Goal: Task Accomplishment & Management: Use online tool/utility

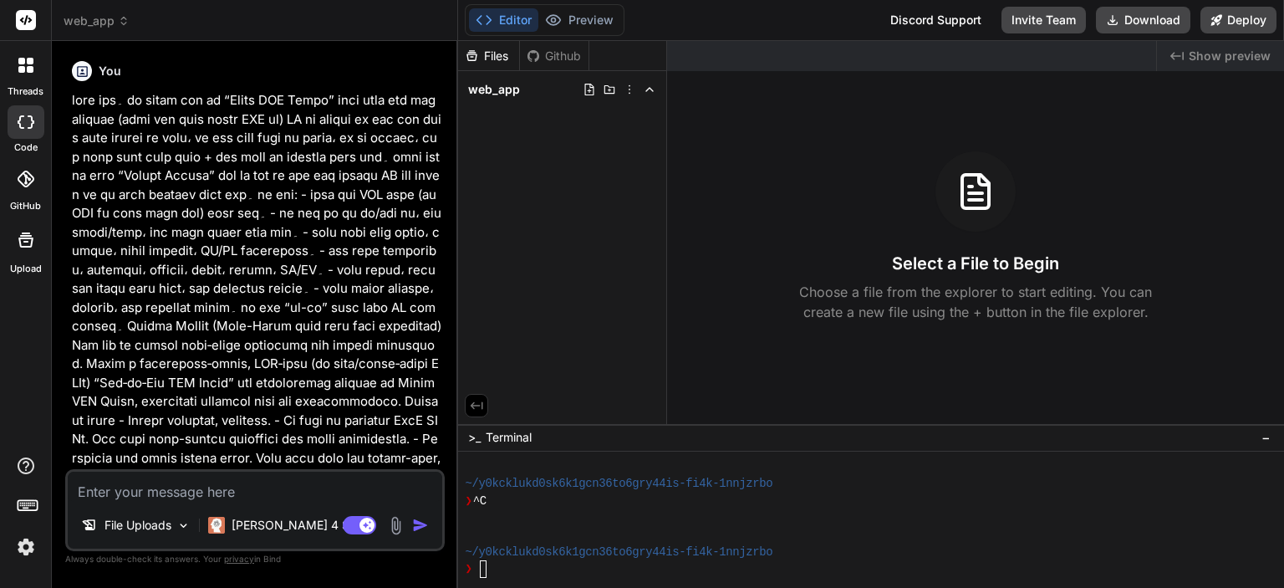
scroll to position [545, 0]
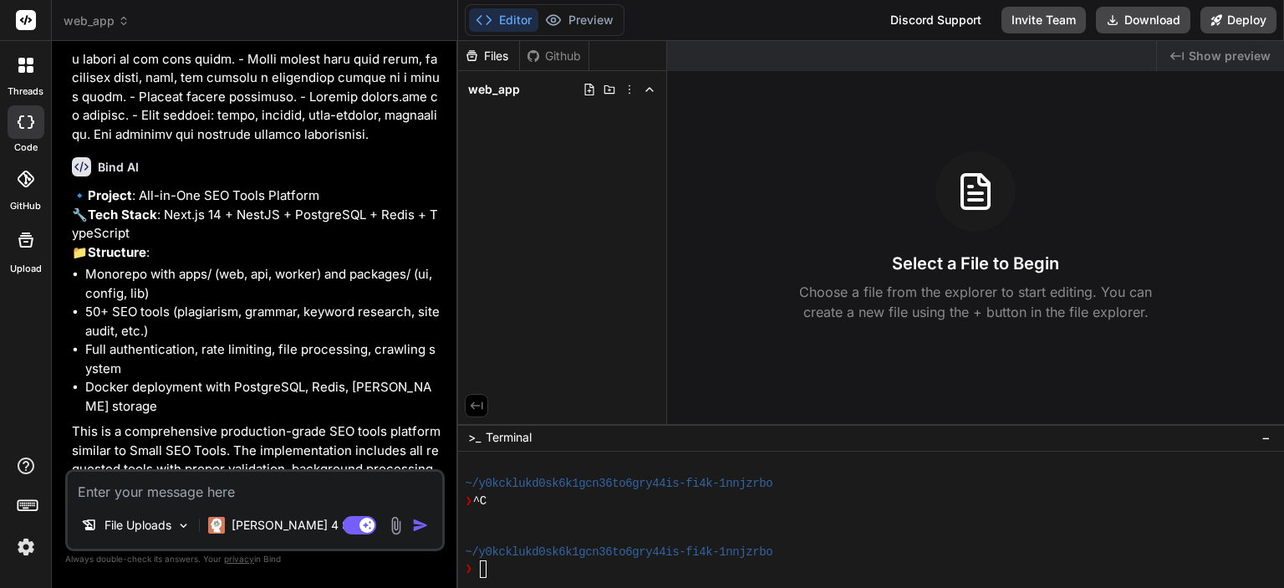
type textarea "y"
type textarea "x"
type textarea "ye"
type textarea "x"
type textarea "yes"
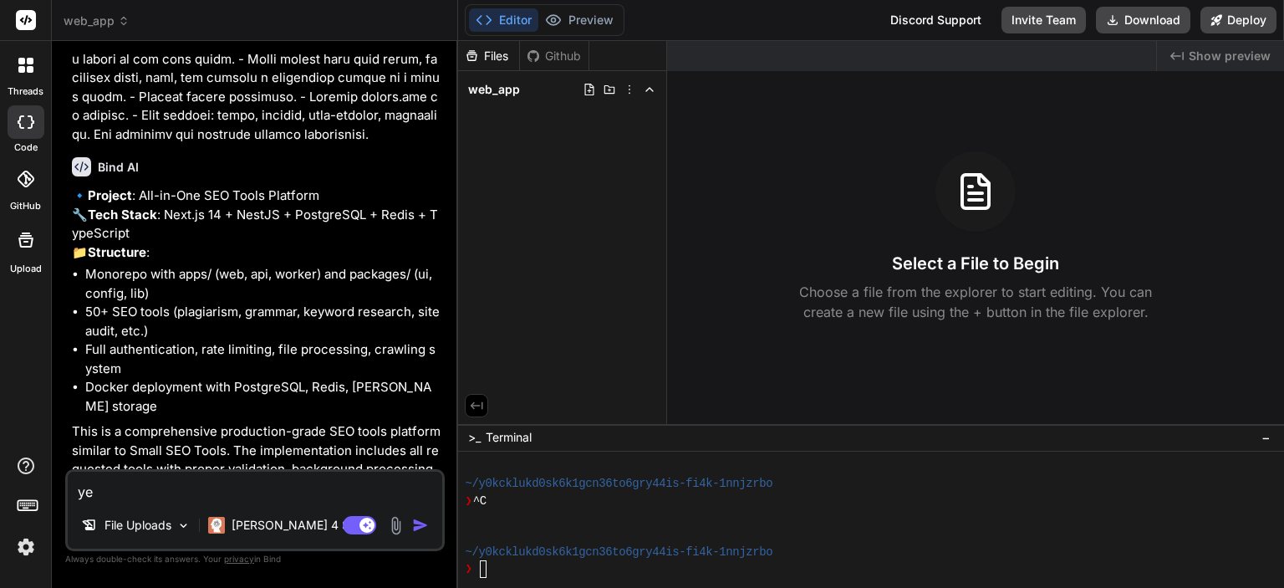
type textarea "x"
type textarea "yes"
type textarea "x"
type textarea "yes s"
type textarea "x"
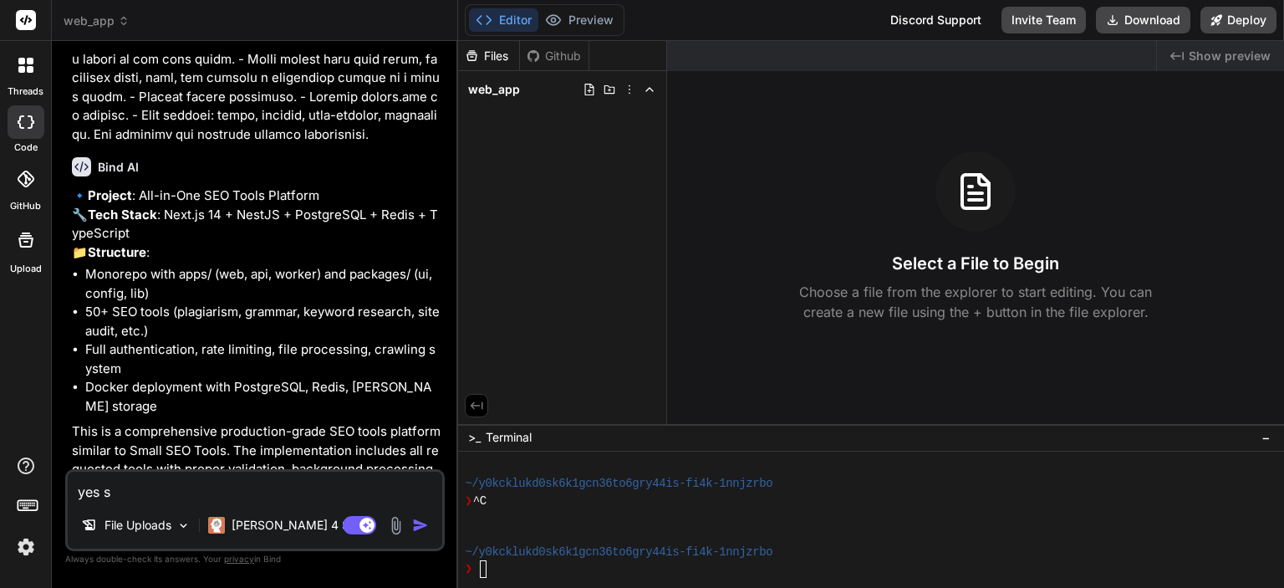
type textarea "yes su"
type textarea "x"
type textarea "yes [PERSON_NAME]"
type textarea "x"
type textarea "yes [PERSON_NAME]"
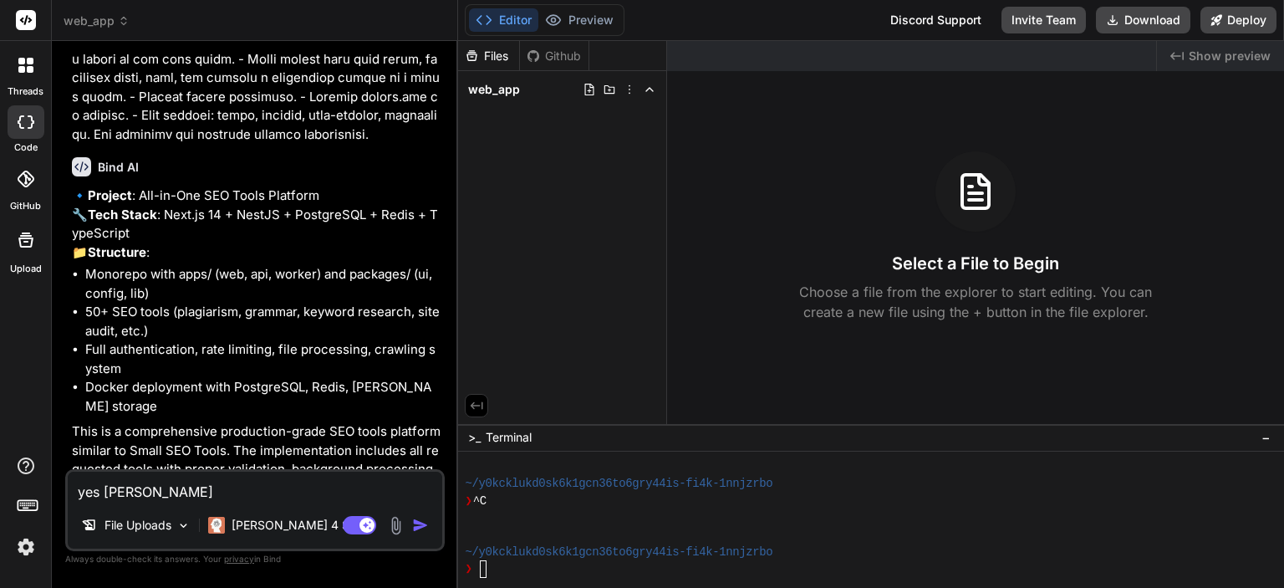
type textarea "x"
type textarea "yes [PERSON_NAME]"
type textarea "x"
type textarea "yes su"
type textarea "x"
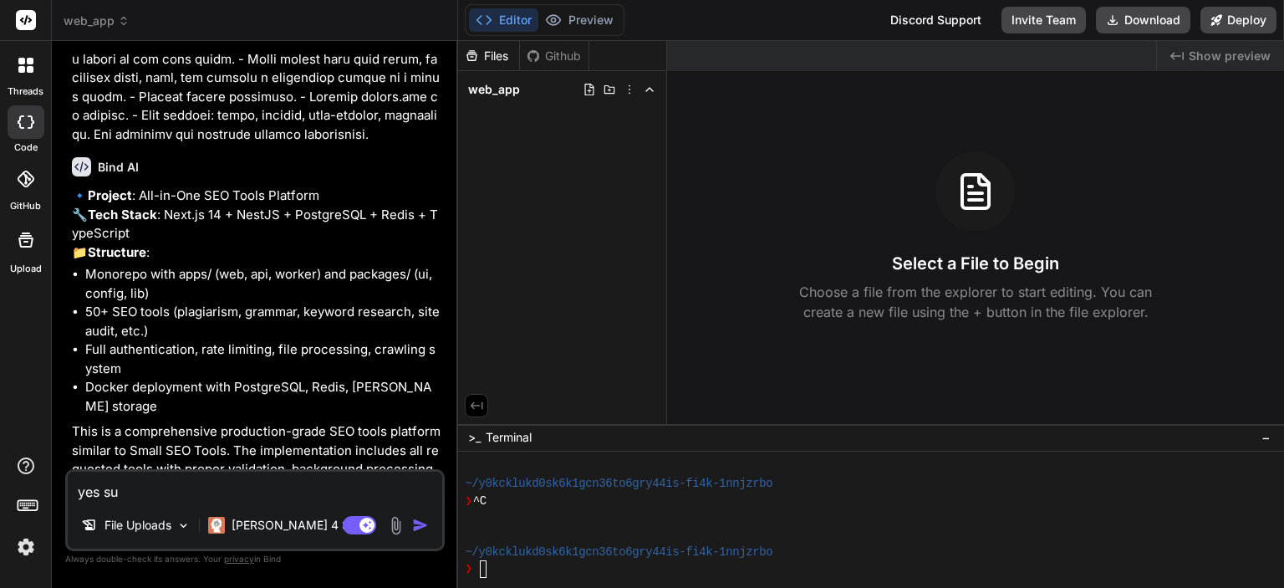
type textarea "yes sur"
type textarea "x"
type textarea "yes sure"
type textarea "x"
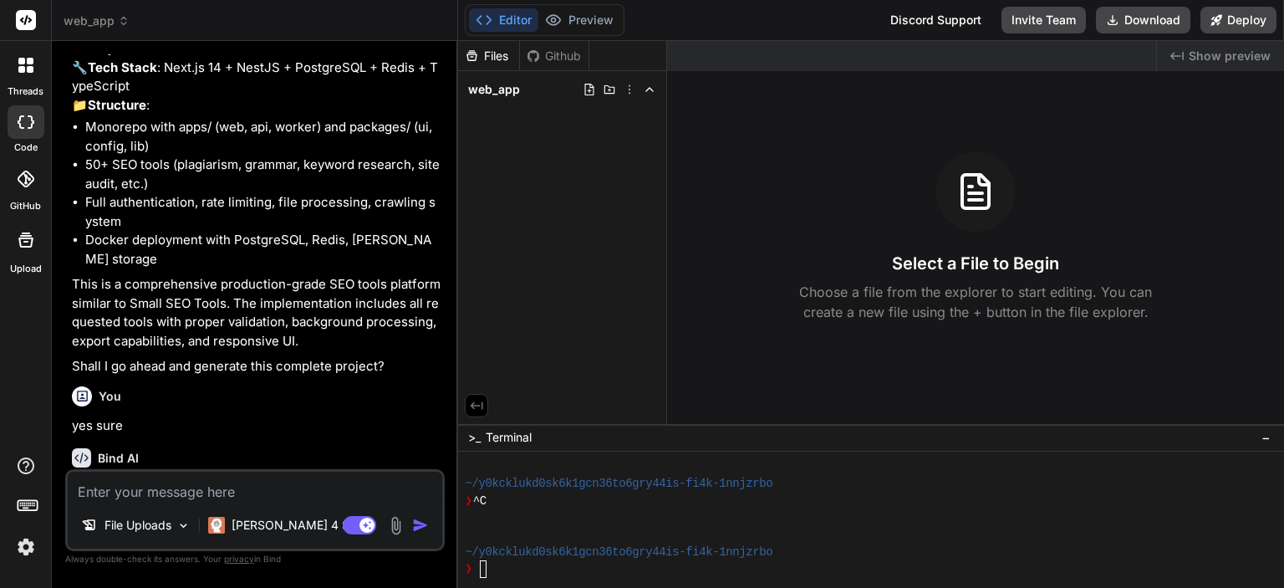
scroll to position [4862, 0]
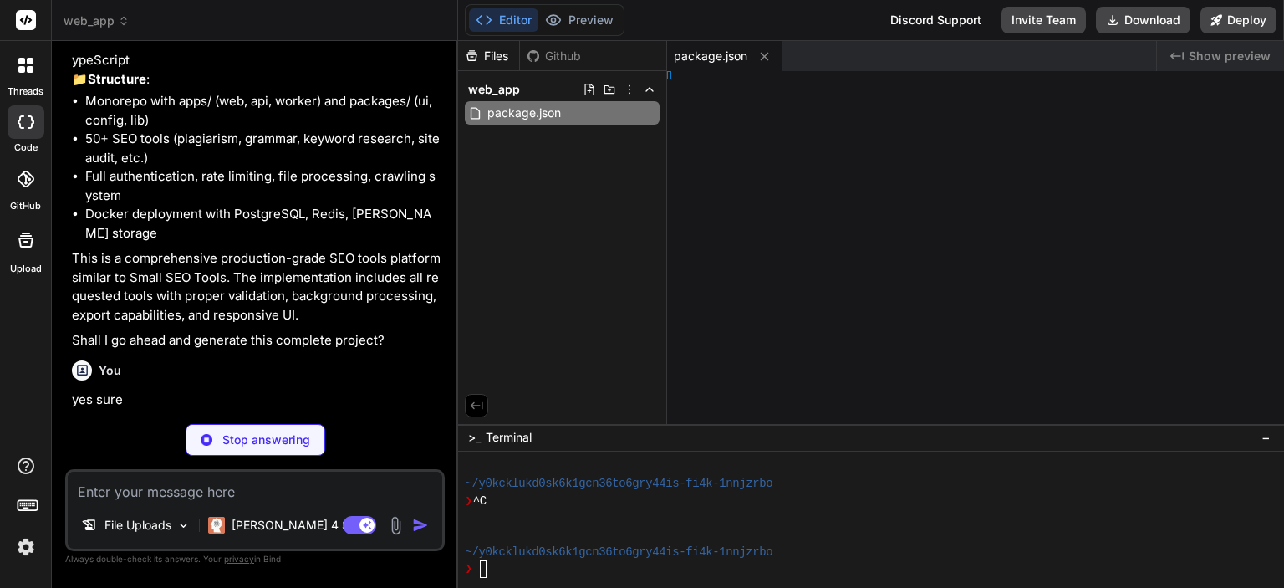
type textarea "x"
type textarea "}"
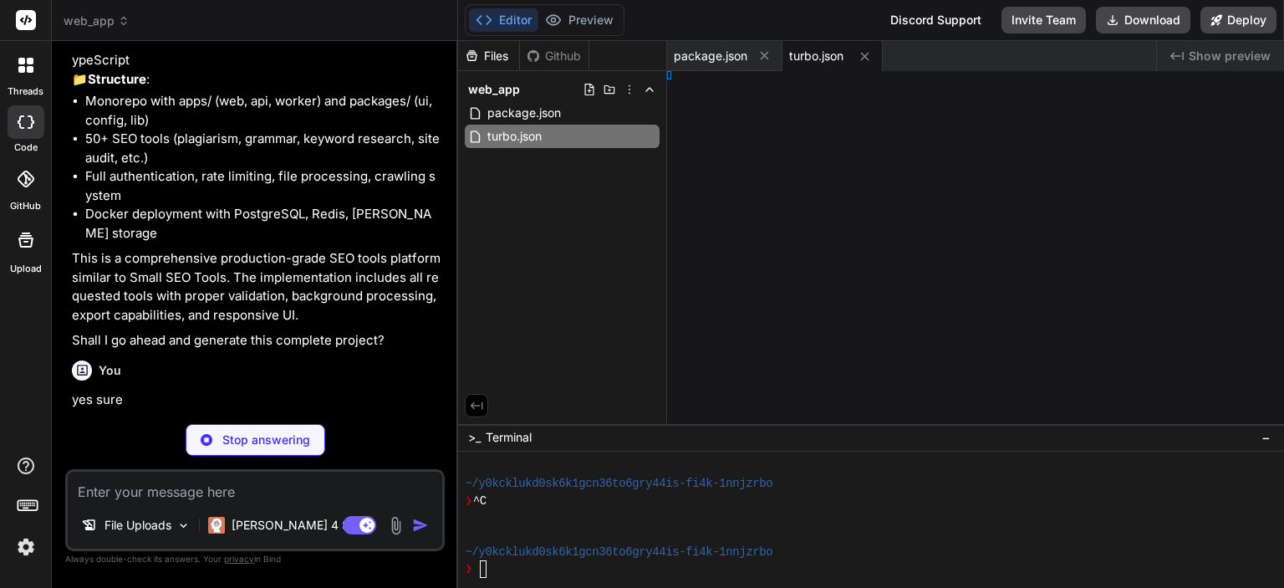
type textarea "x"
type textarea "io_data:"
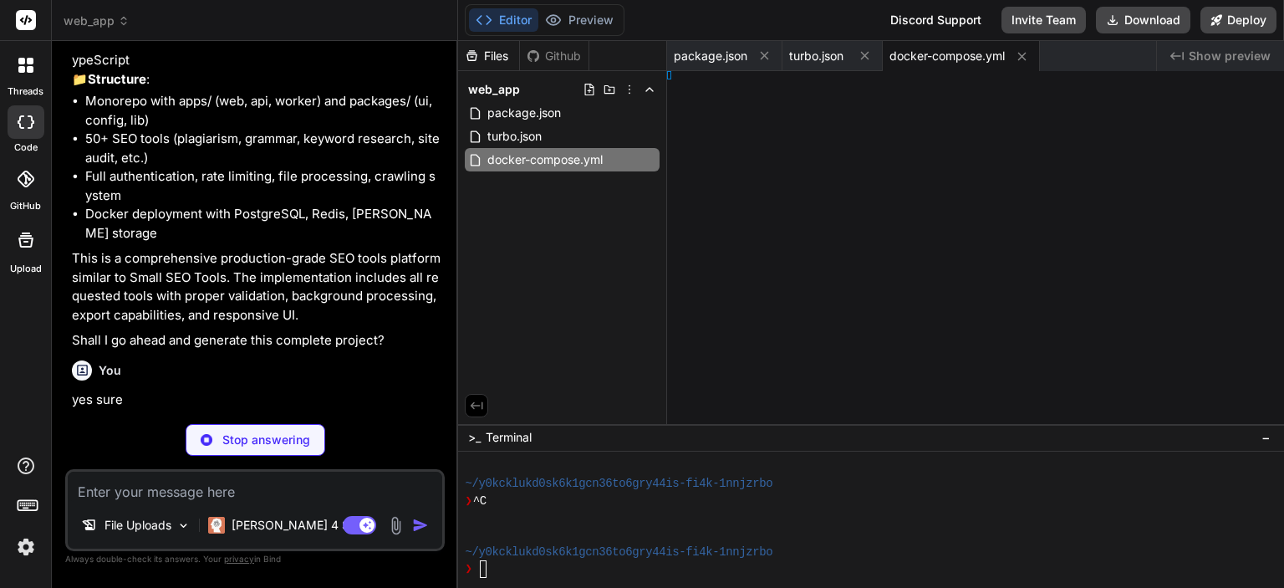
type textarea "x"
type textarea "} }"
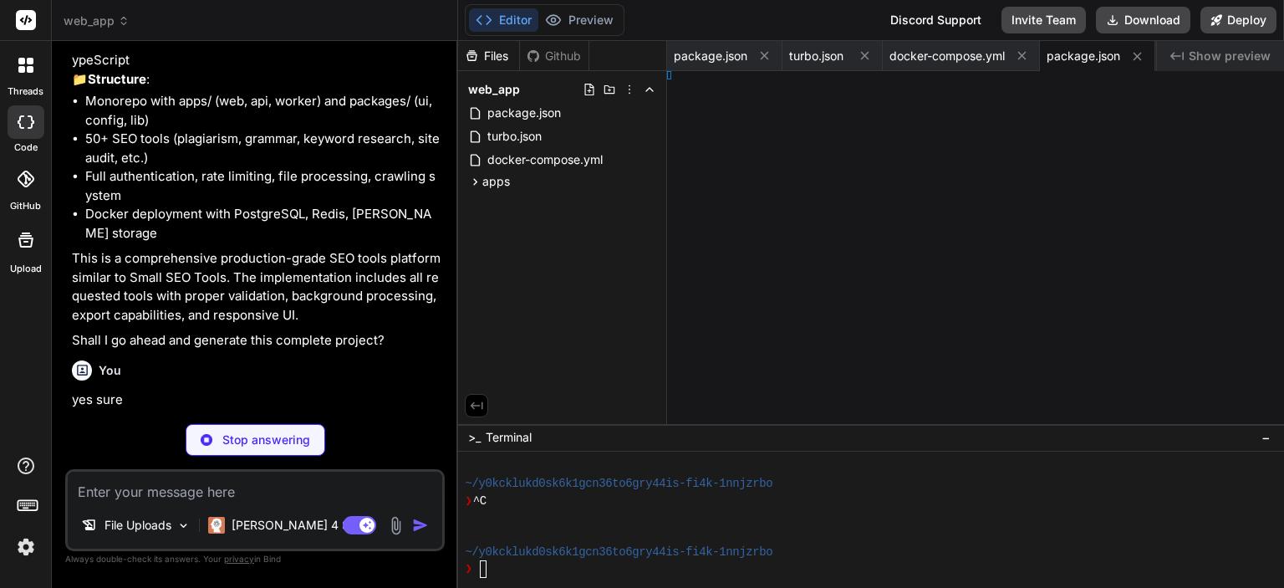
type textarea "x"
type textarea "extConfig"
type textarea "x"
type textarea "imate')] }"
type textarea "x"
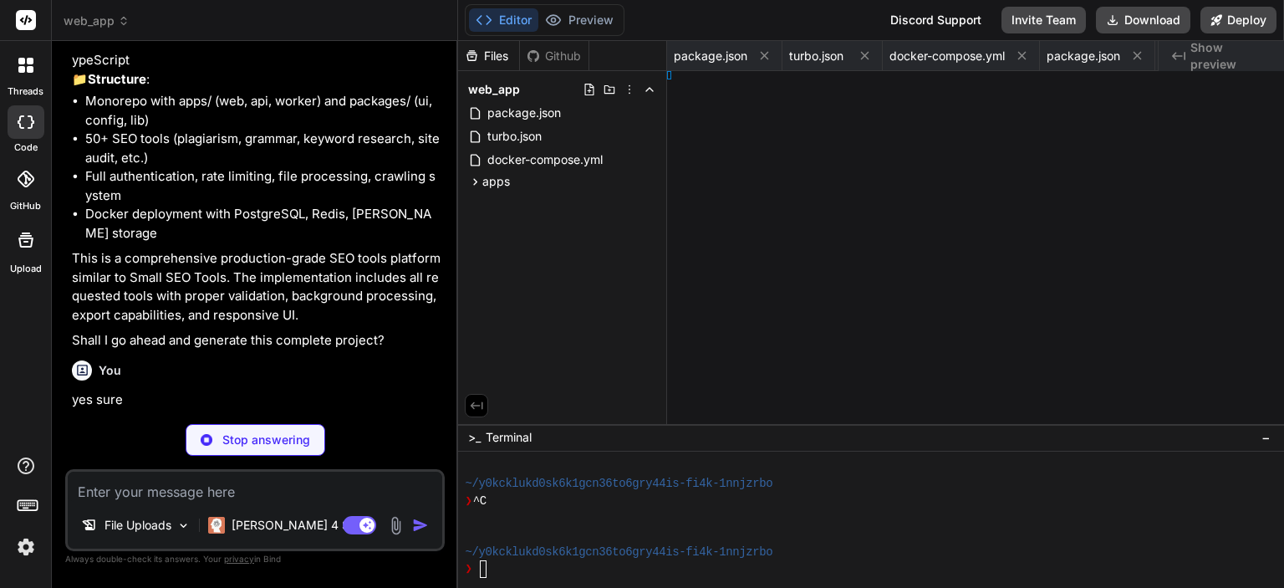
type textarea "und; } }"
type textarea "x"
type textarea "> ) }"
type textarea "x"
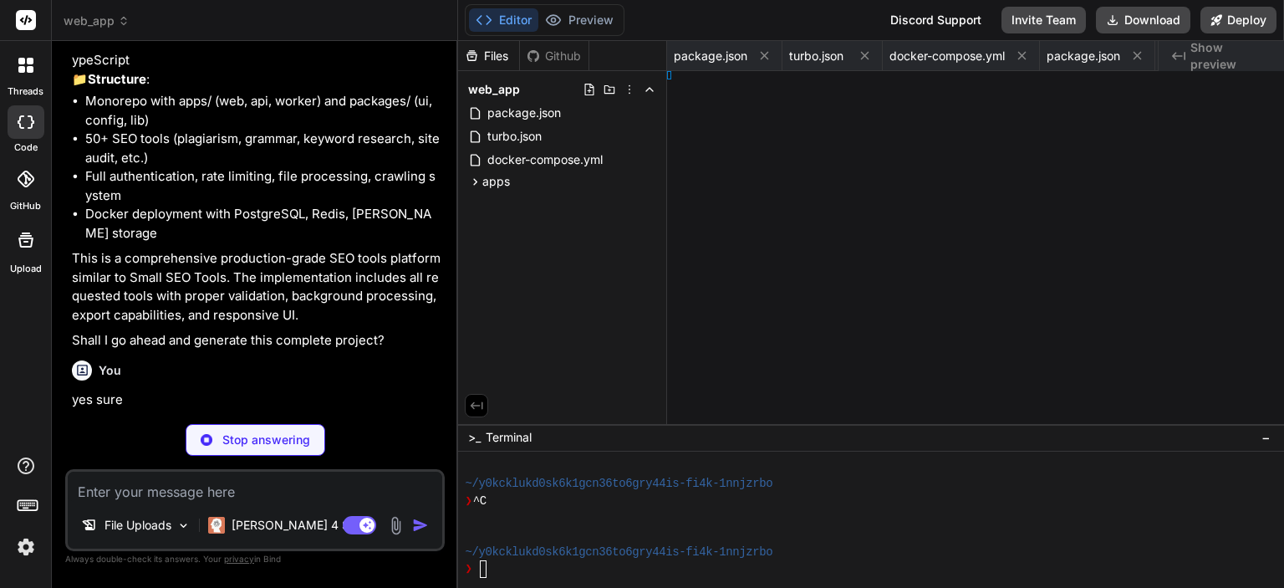
type textarea "<ToolsGrid /> <Features /> </div> ) }"
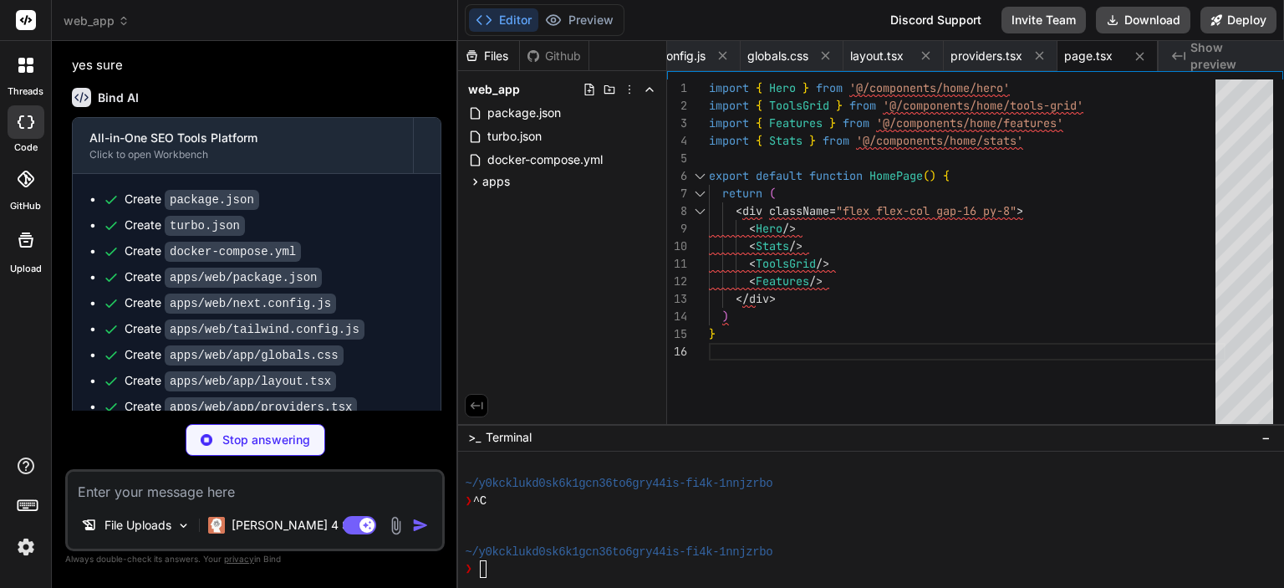
scroll to position [5211, 0]
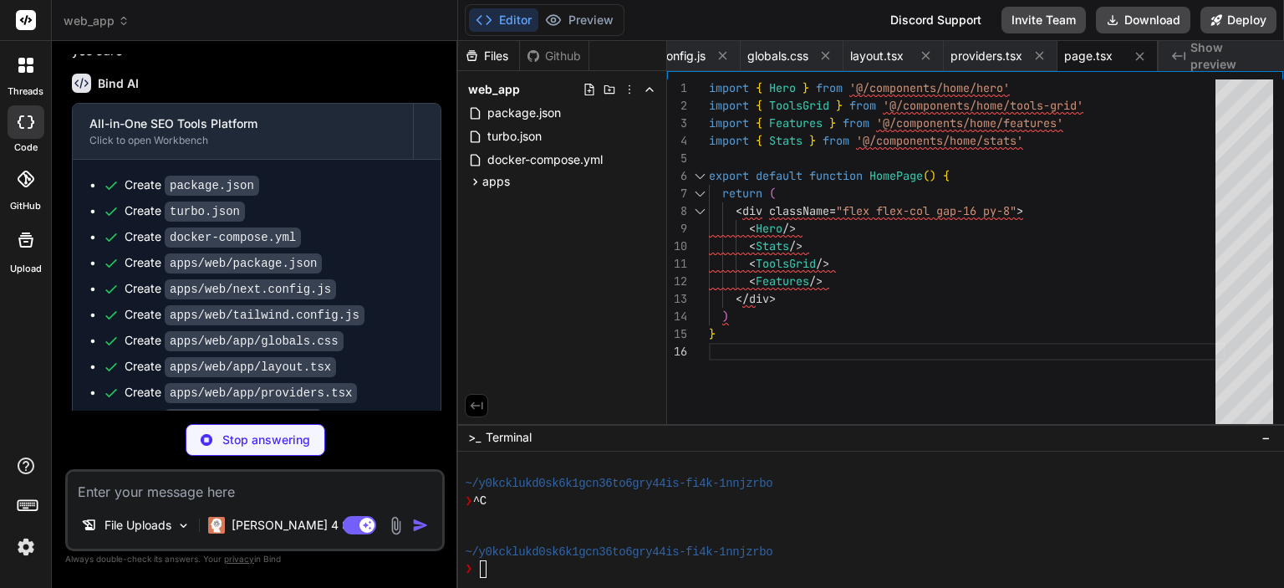
type textarea "x"
type textarea "</div> ) }"
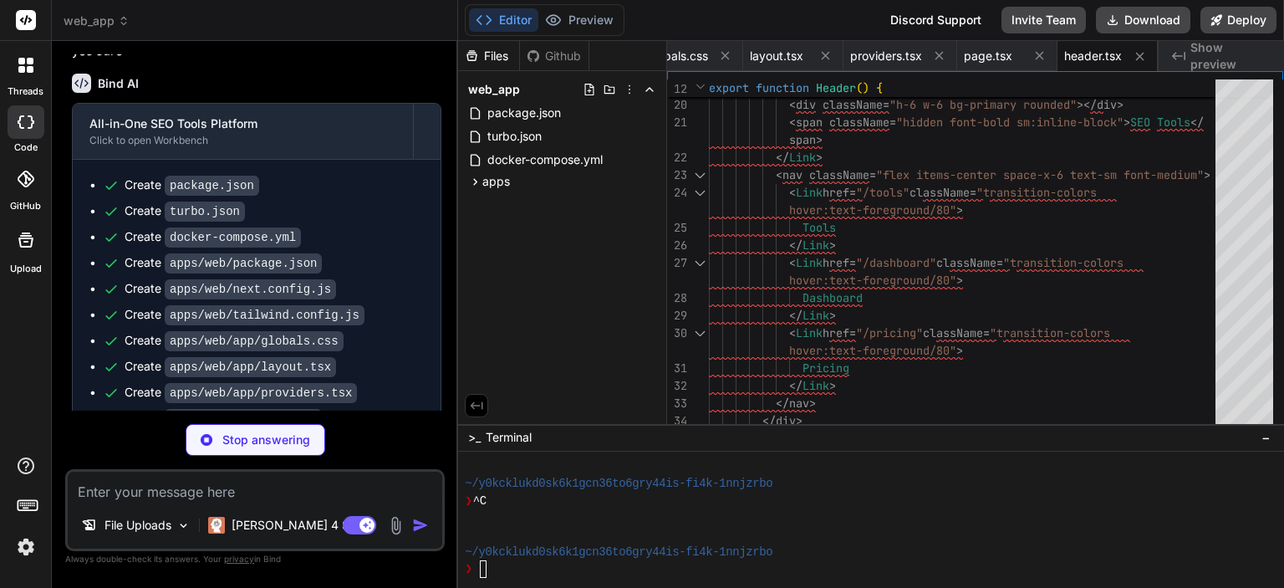
scroll to position [5236, 0]
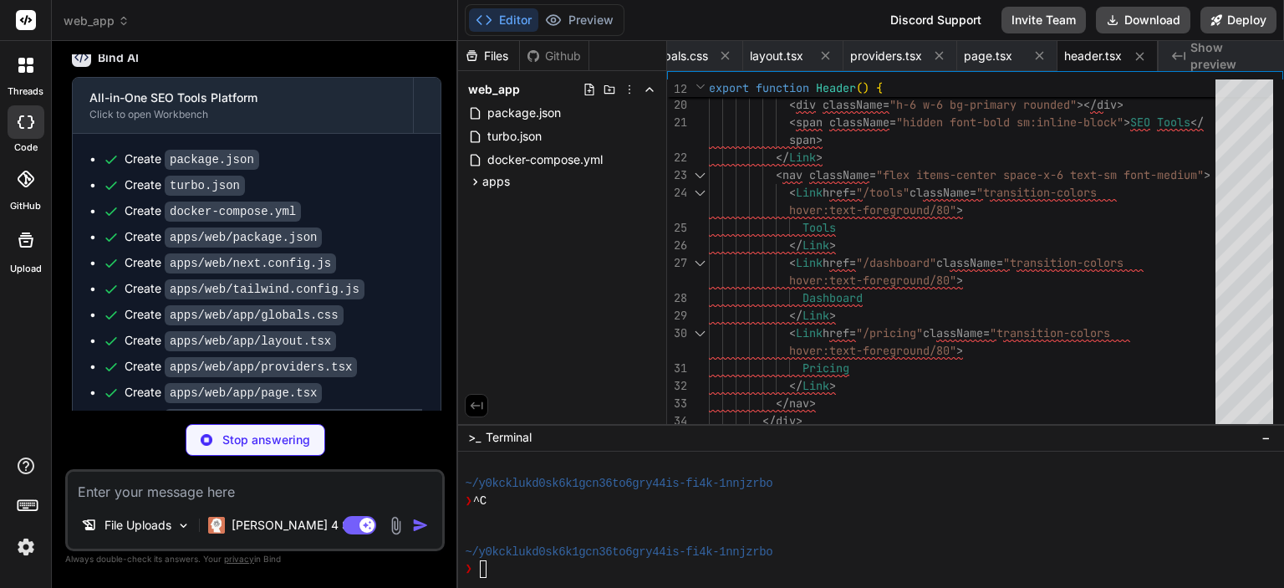
type textarea "x"
type textarea "</div> </div> </footer> ) }"
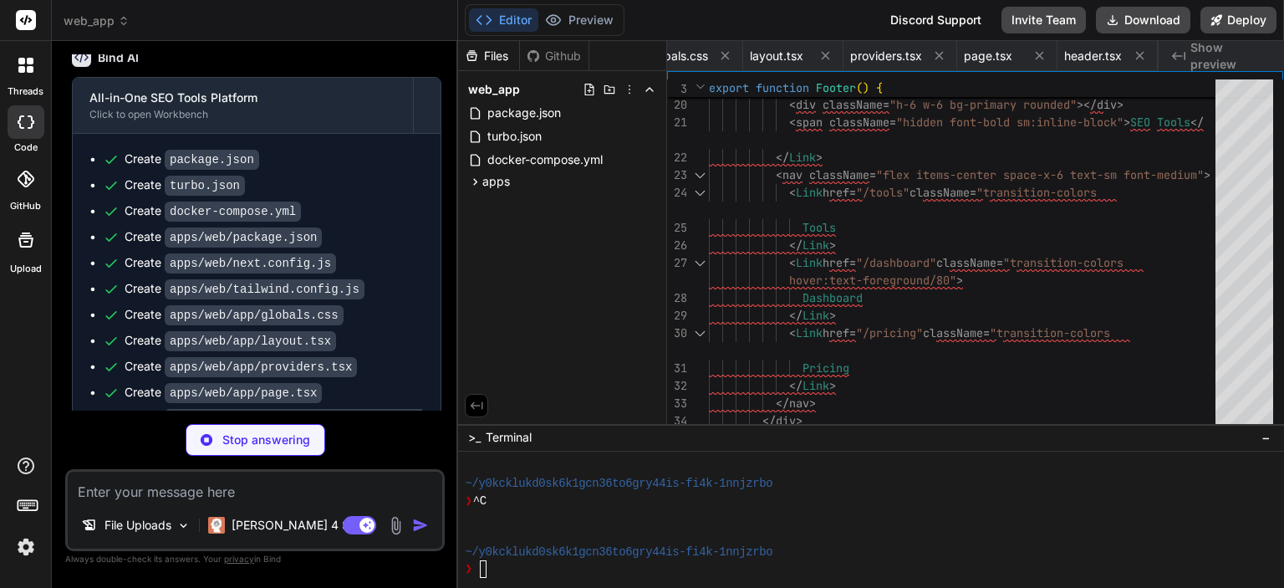
type textarea "x"
type textarea ") }"
type textarea "x"
type textarea "))} </div> </section> ) }"
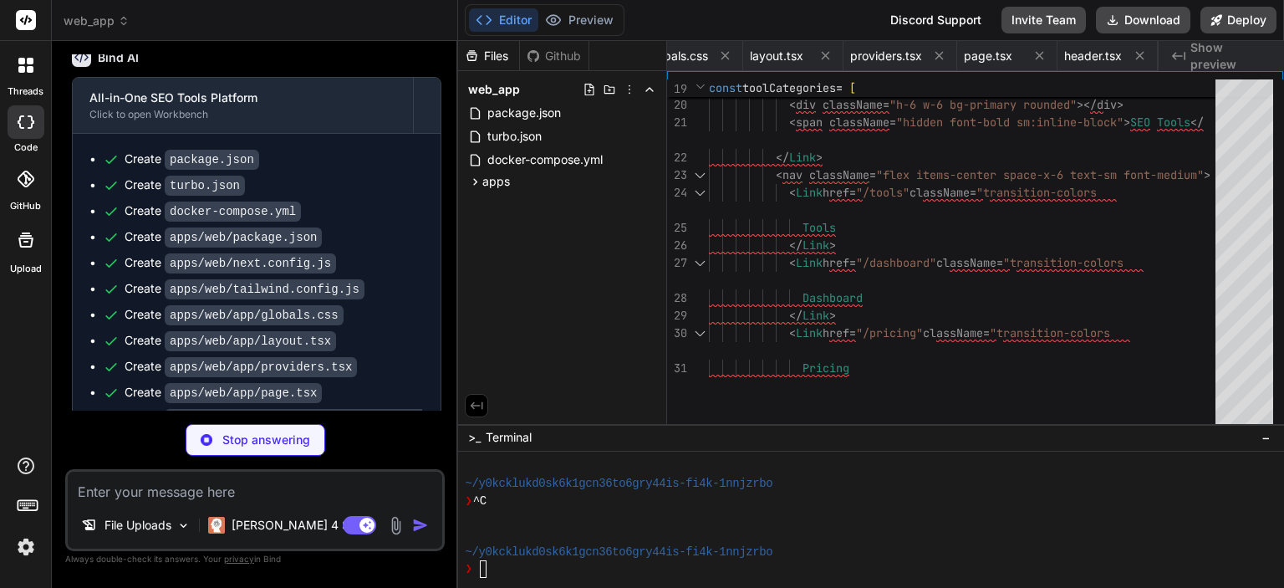
type textarea "x"
type textarea "</div> ))} </div> </div> </section> ) }"
type textarea "x"
type textarea "'use client' import { ThemeProvider as NextThemesProvider } from 'next-themes' …"
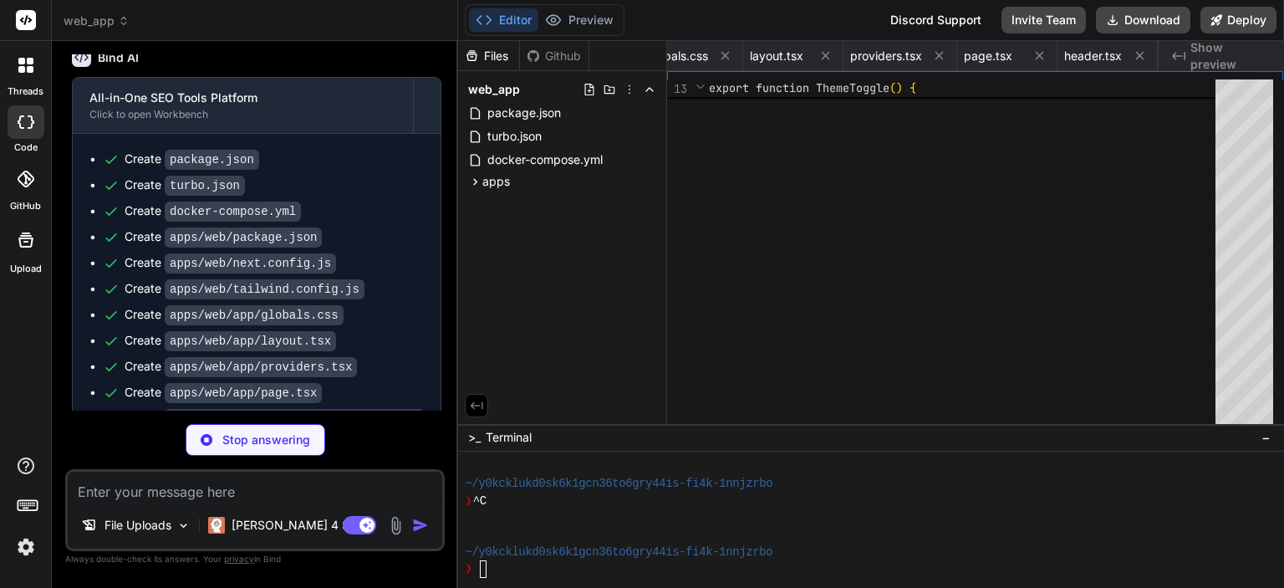
scroll to position [0, 1565]
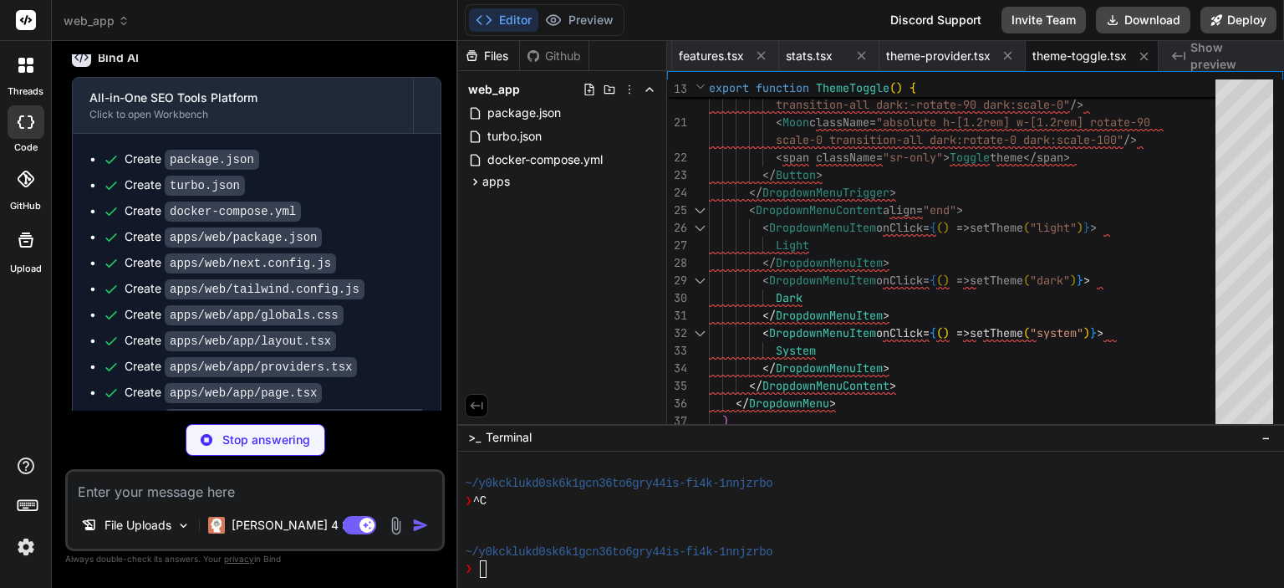
type textarea "x"
type textarea "</> ) }"
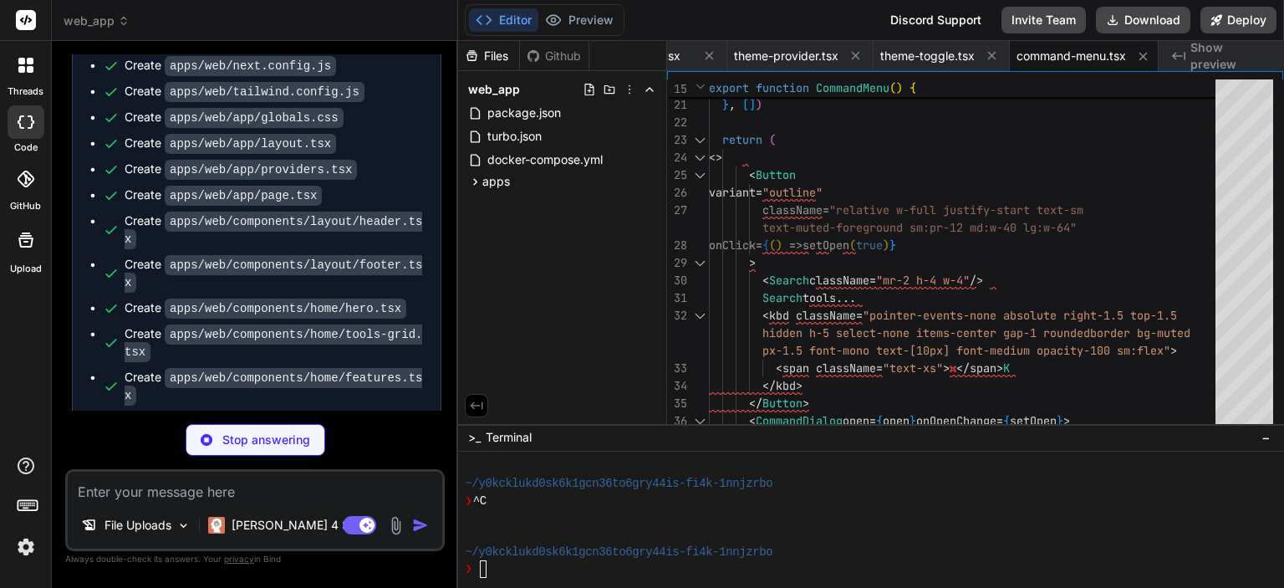
scroll to position [5442, 0]
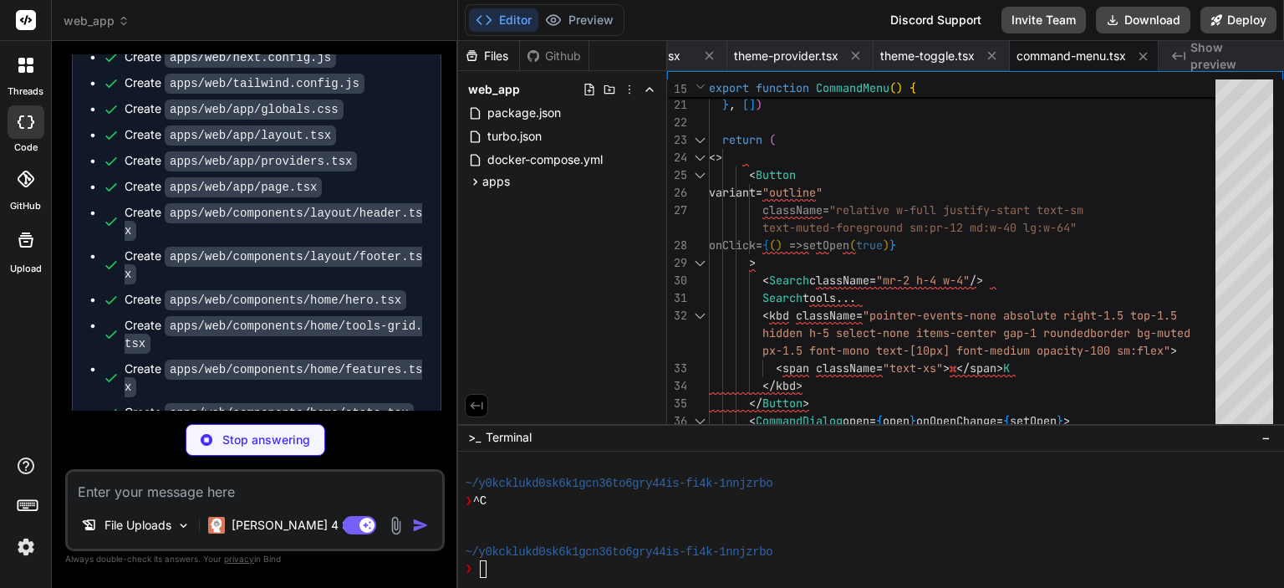
type textarea "x"
type textarea "}"
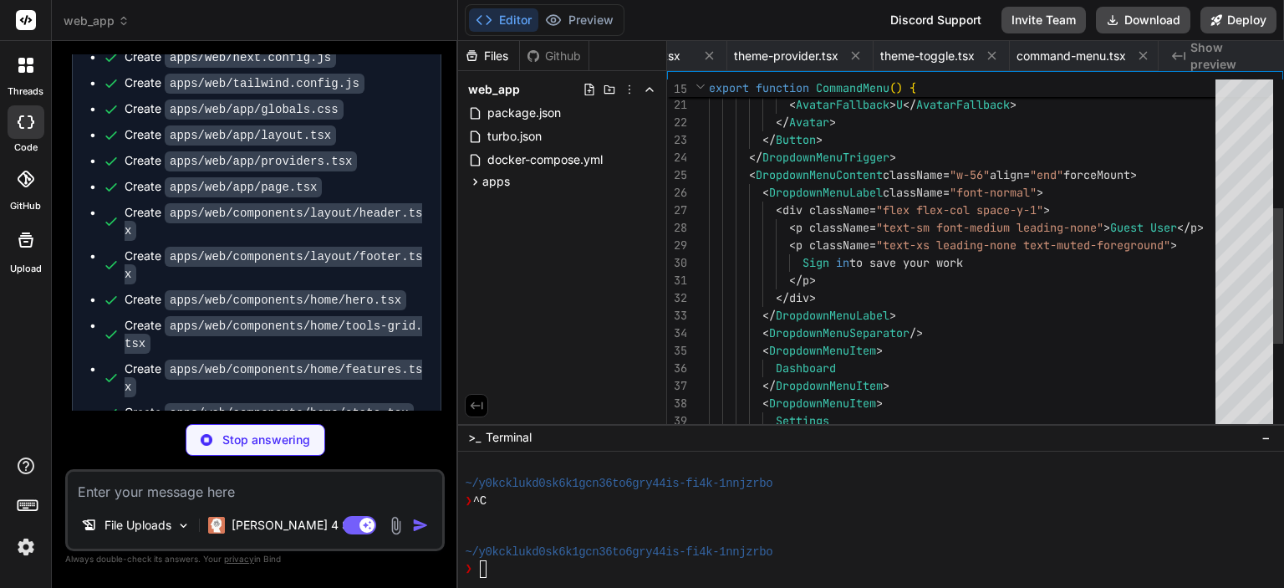
scroll to position [0, 1826]
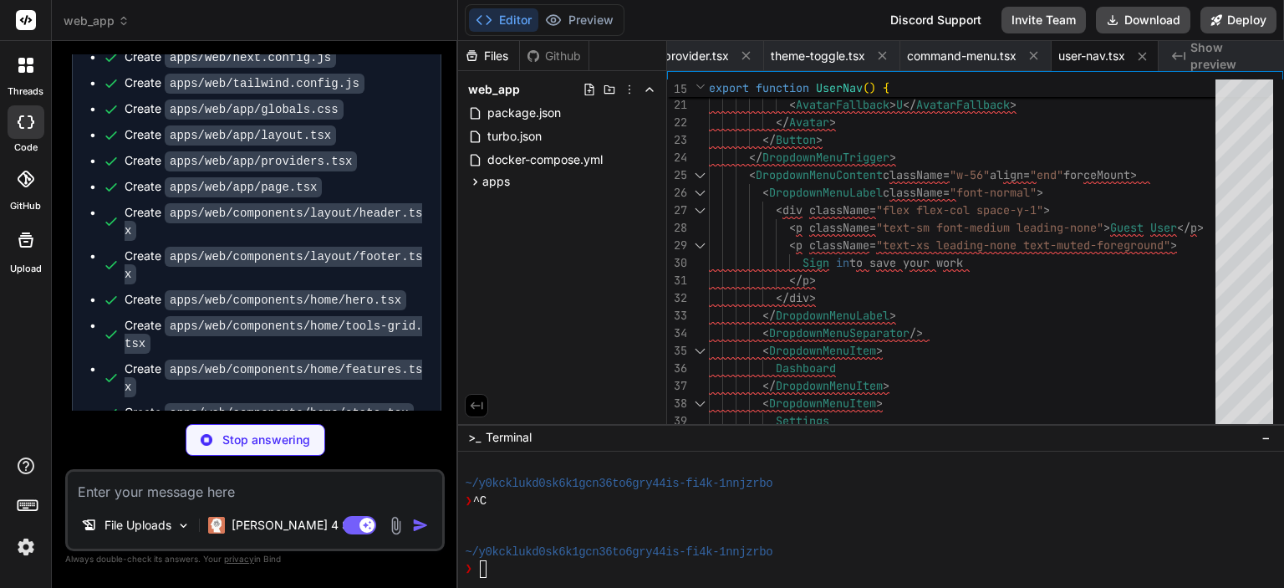
type textarea "x"
type textarea ") }"
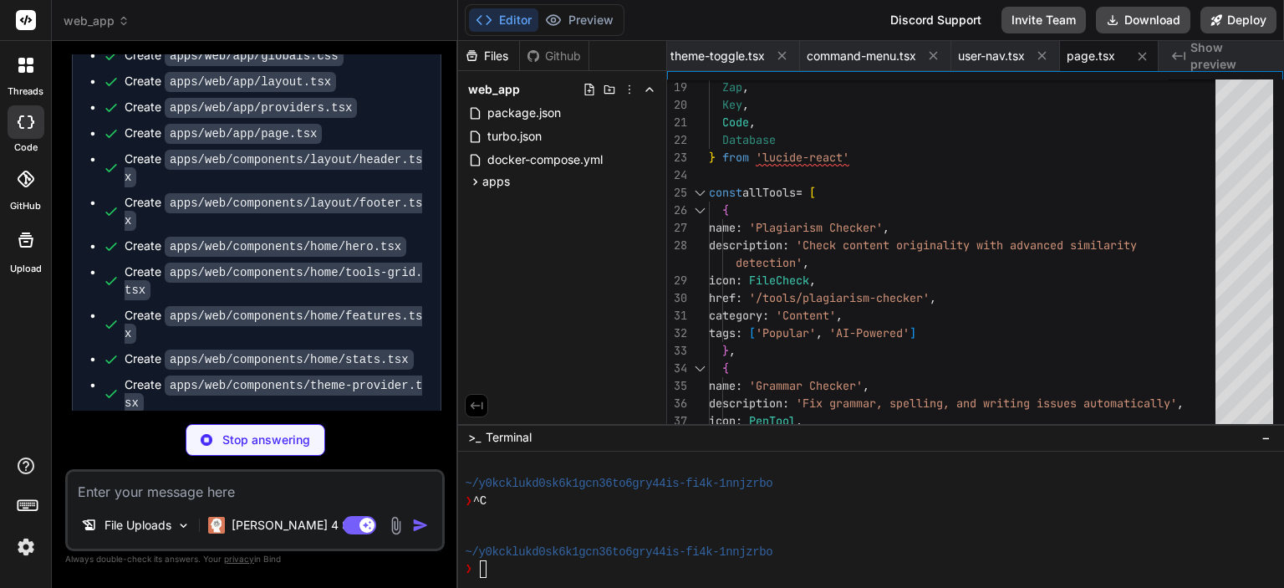
scroll to position [5512, 0]
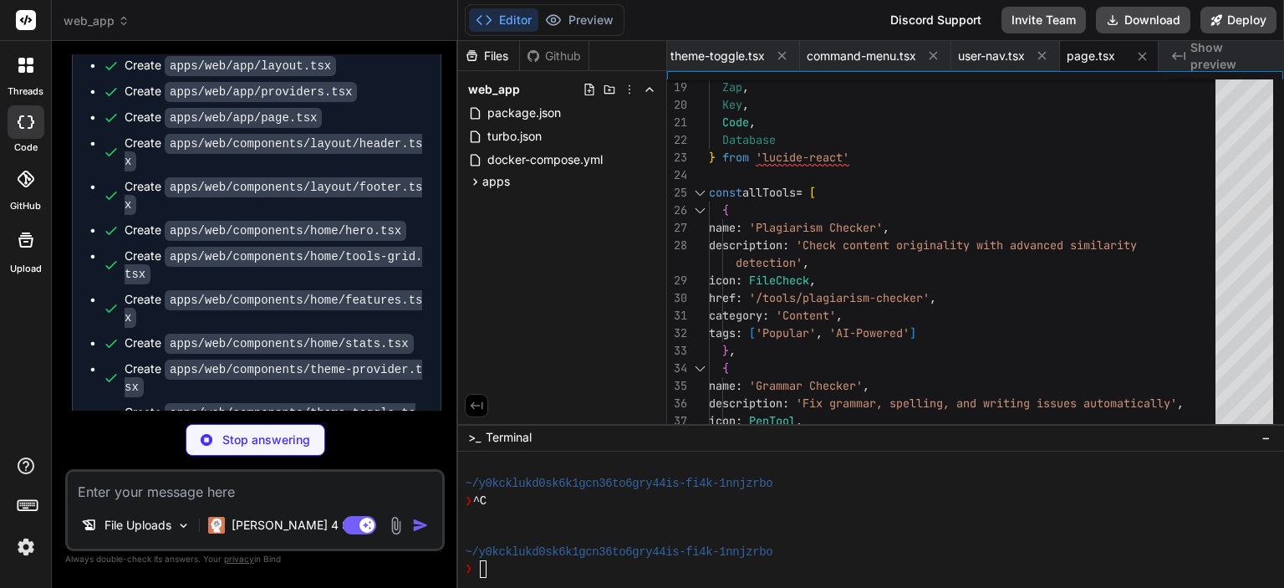
type textarea "x"
type textarea "))} </TabsContent> </Tabs> </CardContent> </Card> )} </div> ) }"
type textarea "x"
type textarea ""typescript": "^5.3.3" } }"
type textarea "x"
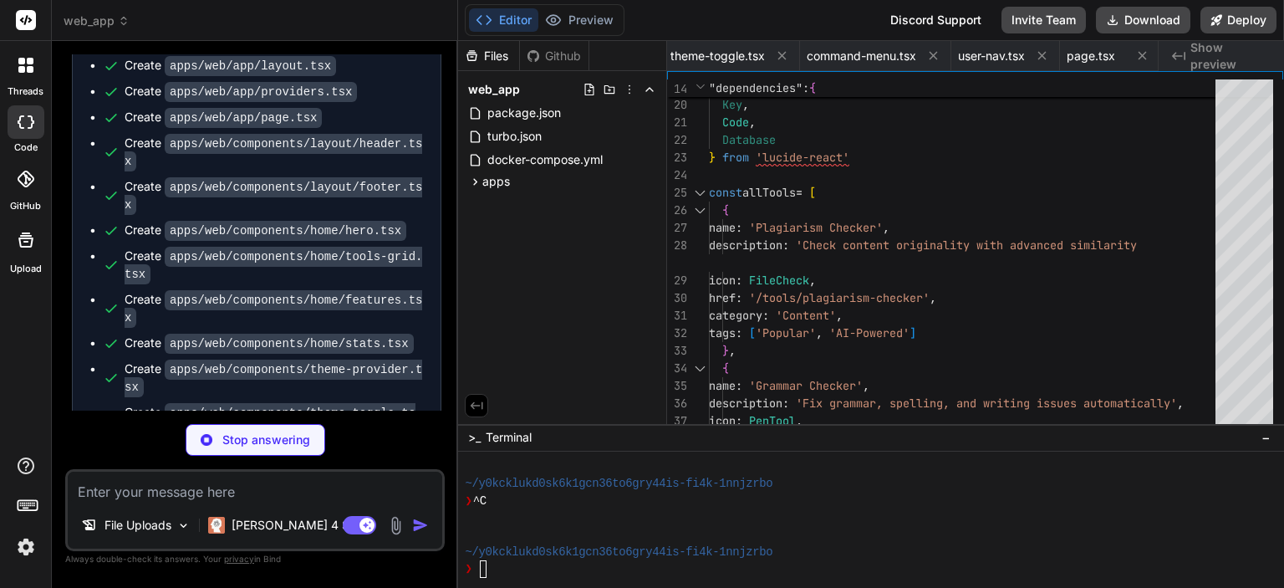
type textarea "const document = SwaggerModule.createDocument(app, swaggerConfig) SwaggerModule…"
type textarea "x"
type textarea "async onModuleDestroy() { await this.$disconnect() } }"
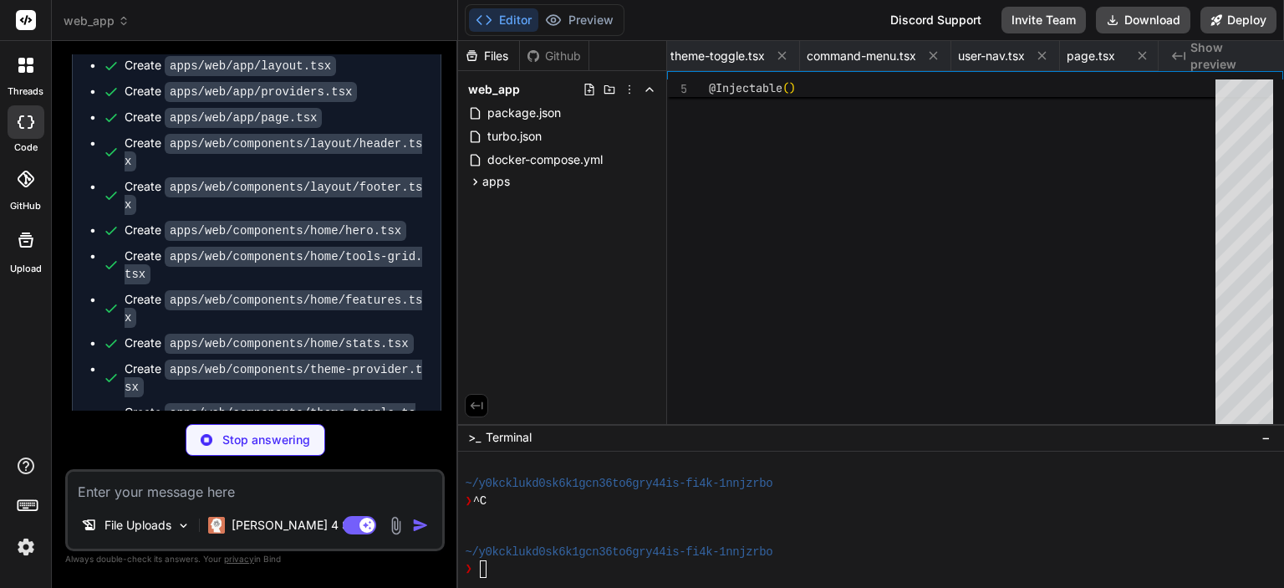
type textarea "x"
type textarea "PENDING RUNNING COMPLETED FAILED }"
type textarea "x"
type textarea "} }"
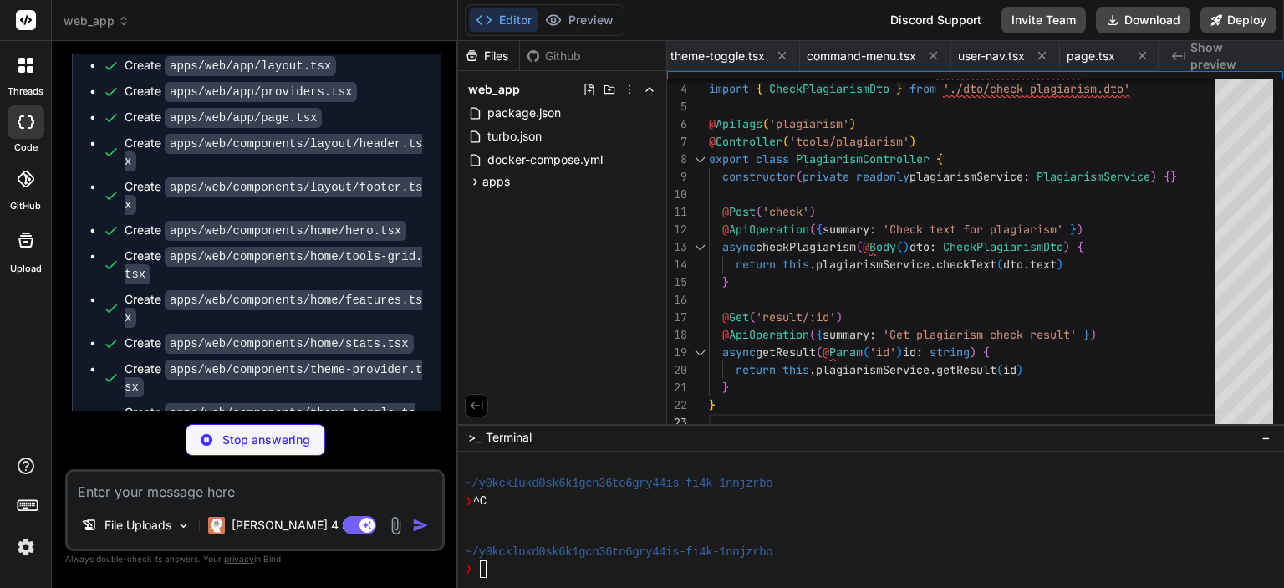
scroll to position [0, 3050]
type textarea "x"
type textarea "return { originalityScore: Math.max(50, Math.floor(originalityScore)), matches,…"
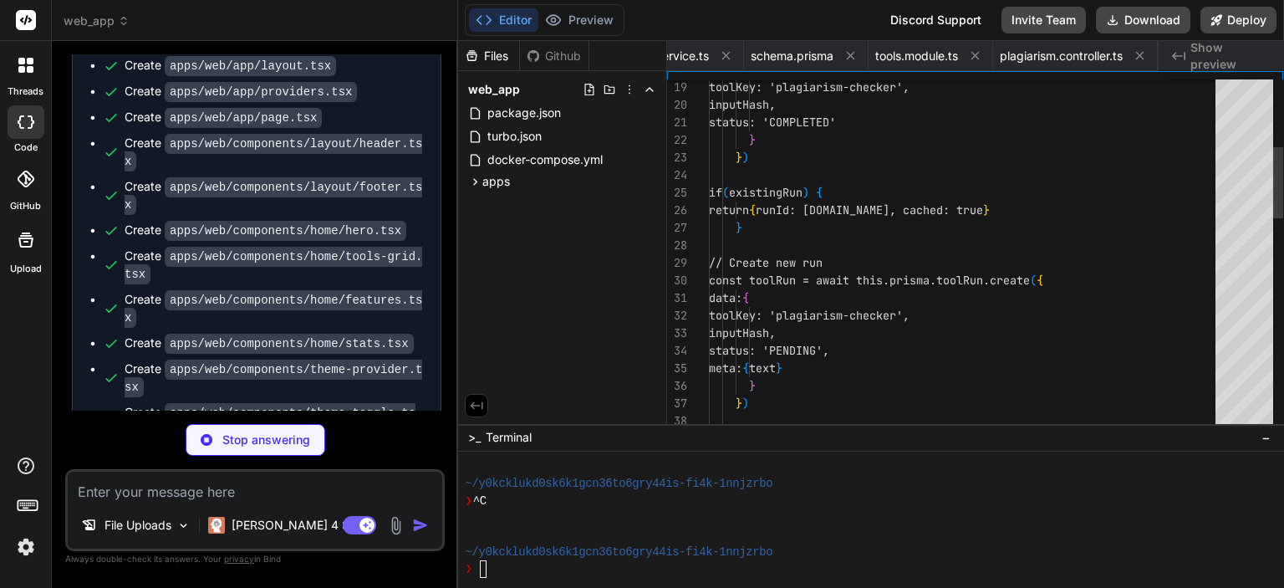
scroll to position [0, 3204]
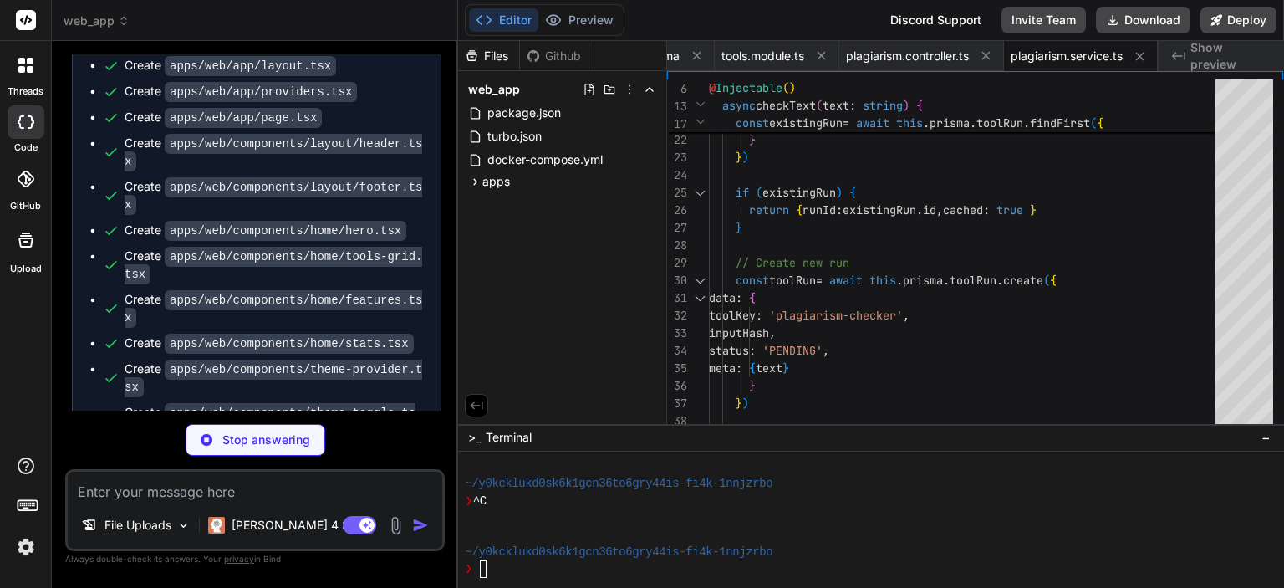
type textarea "x"
type textarea "import { Module } from '@nestjs/common' import { QueueService } from './queue.s…"
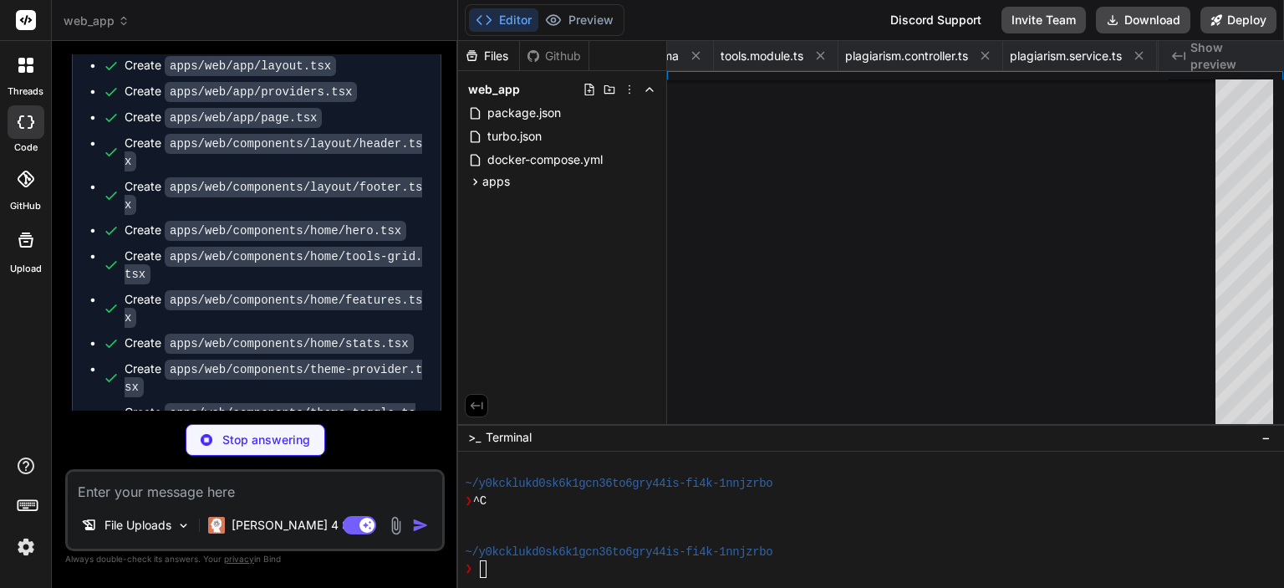
type textarea "x"
type textarea "return new Worker(queueName, processor, { connection: this.connection }) } }"
type textarea "x"
type textarea "exports: [AuthService] }) export class AuthModule {}"
type textarea "x"
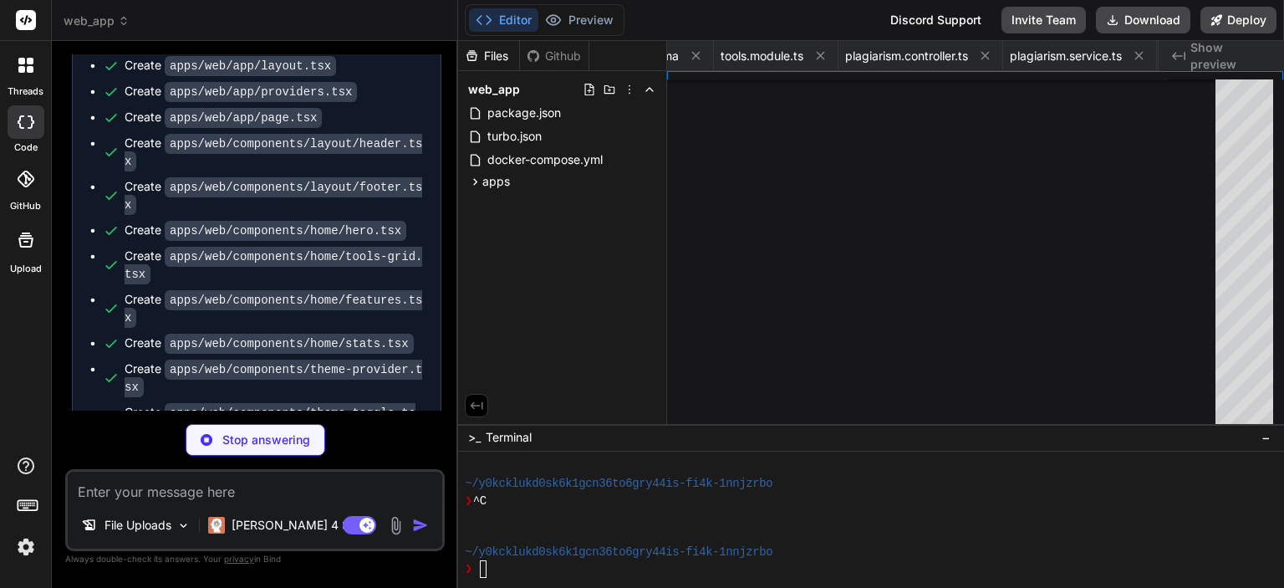
type textarea "private generateToken(userId: string): string { return jwt.sign( { userId }, th…"
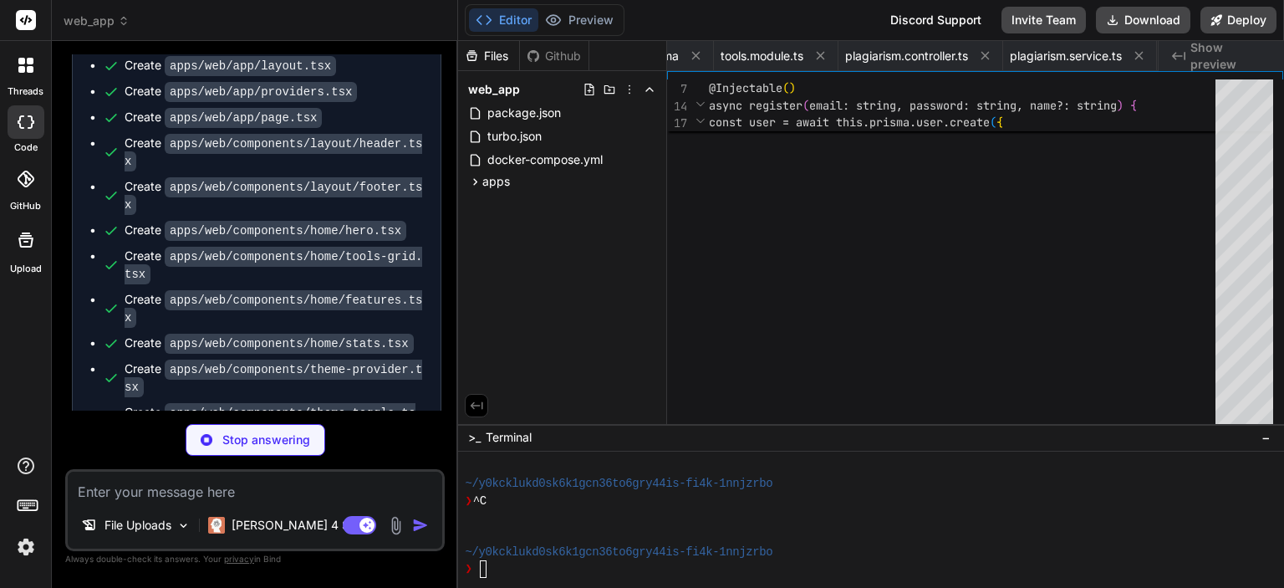
type textarea "x"
type textarea "return this.authService.login([DOMAIN_NAME], [DOMAIN_NAME]) } }"
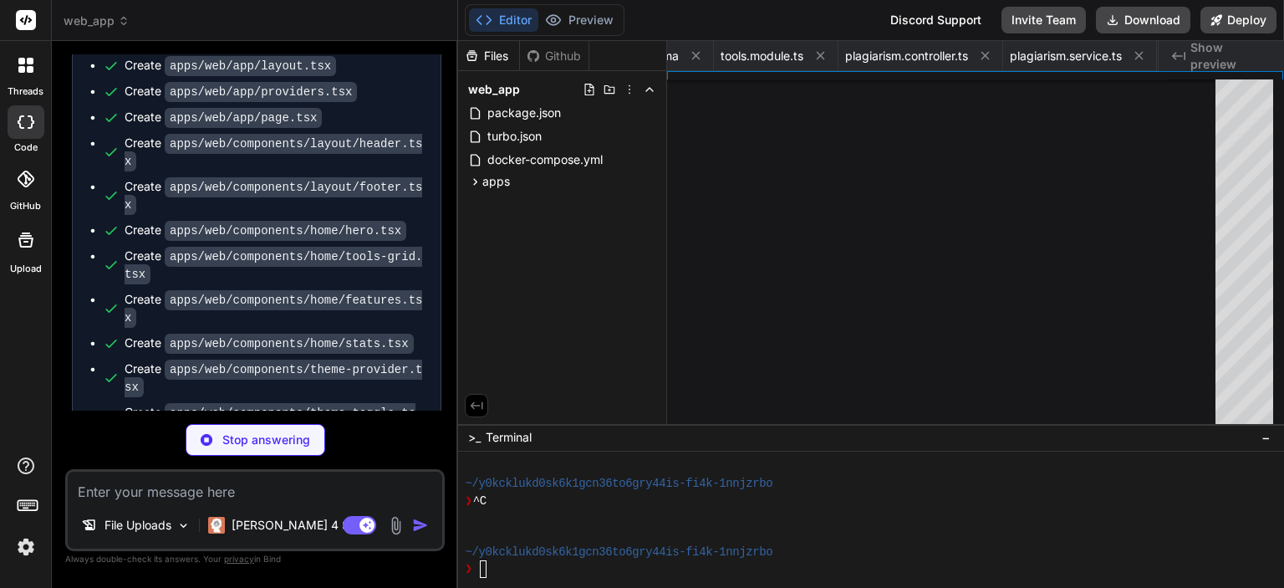
type textarea "x"
type textarea "password: string }"
type textarea "x"
type textarea "data: compressed.toString('base64') } } }"
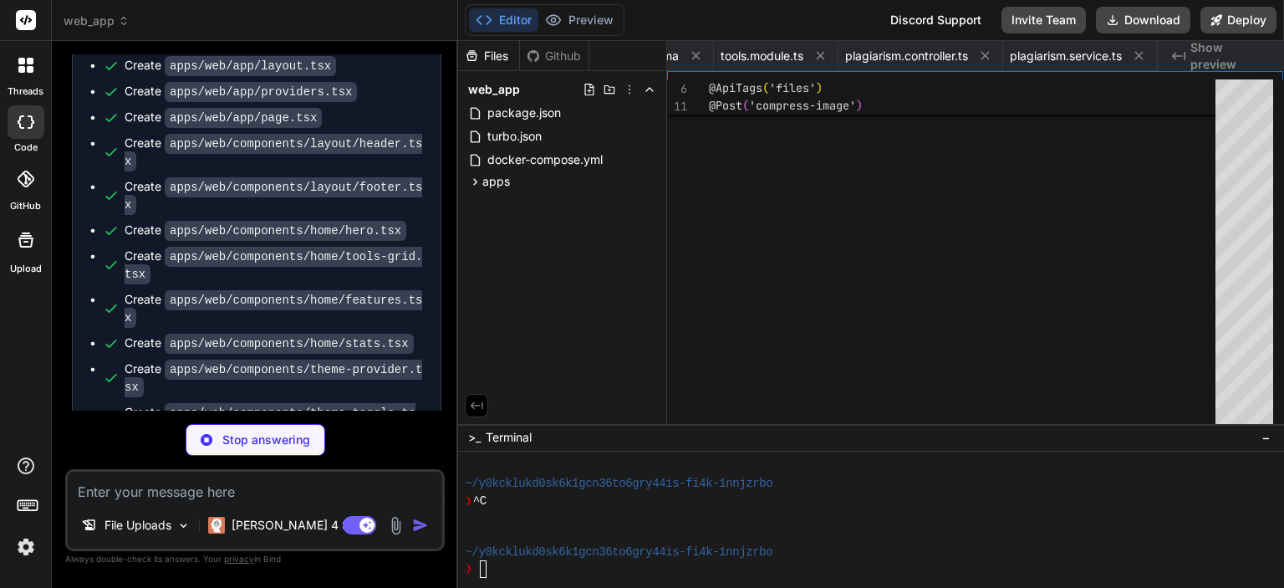
type textarea "x"
type textarea ""tesseract.js": "^5.0.4", "[PERSON_NAME]": "^8.17.2" }, "devDependencies": { "t…"
type textarea "x"
type textarea "process.exit(0) }) [DOMAIN_NAME]('Workers started successfully')"
type textarea "x"
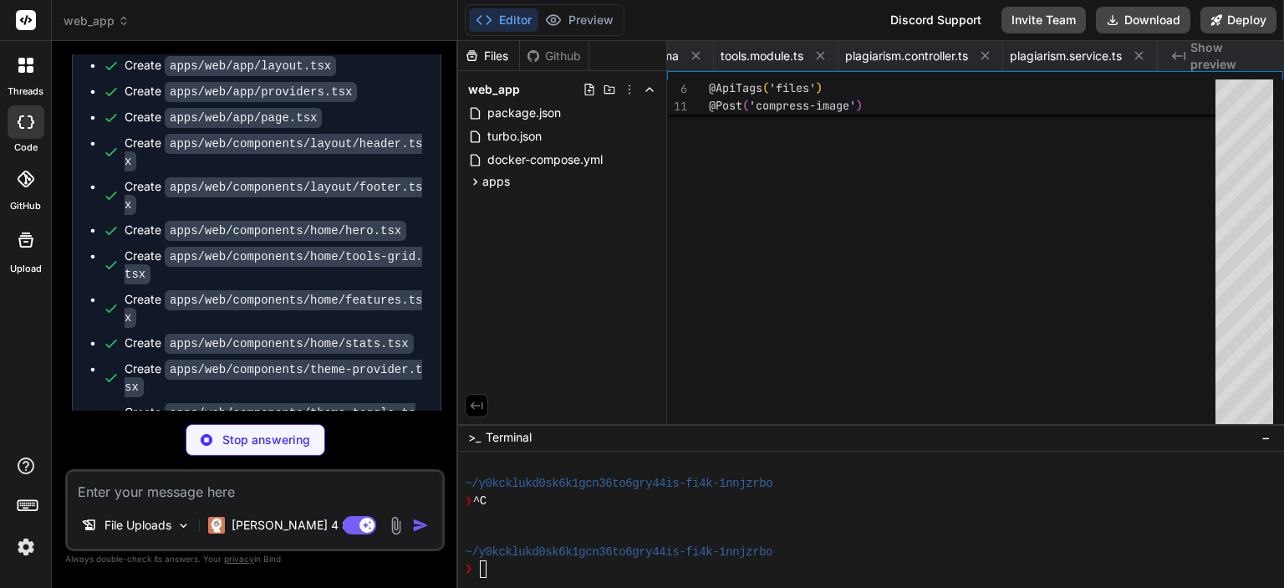
type textarea "matches, wordCount: words.length, checkedAt: new Date(), sourceCount: matches.l…"
type textarea "x"
type textarea "originalSize: buffer.length, processedSize: processed.length, savings: Math.rou…"
type textarea "x"
type textarea "return { text: result.text, confidence: result.confidence, words: result.words?…"
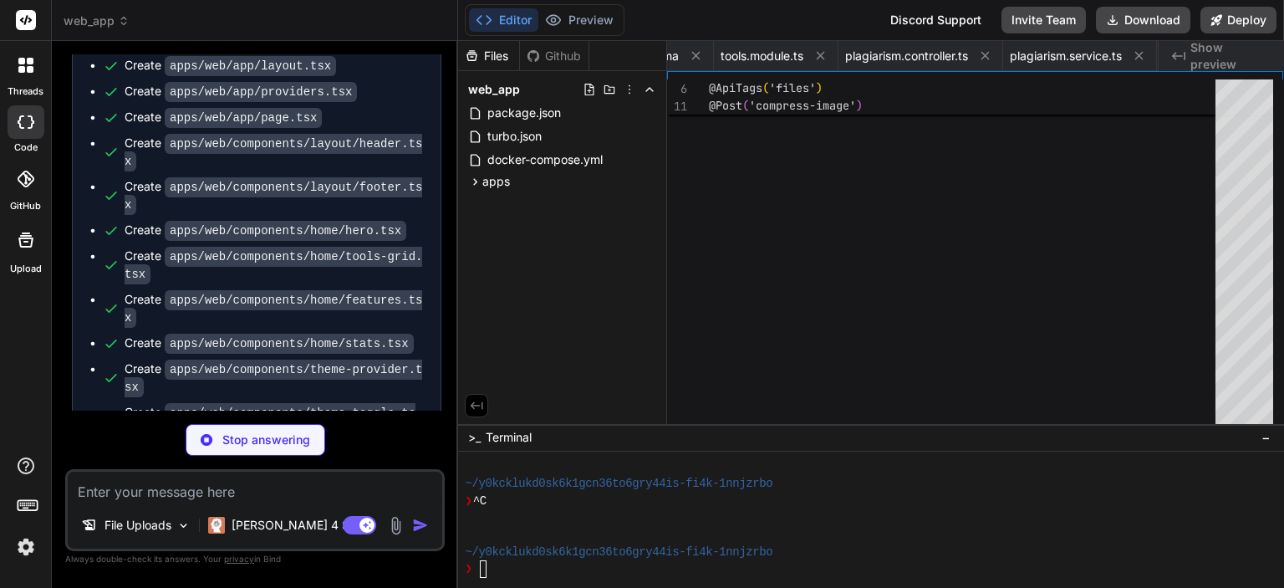
type textarea "x"
type textarea "DATABASE_URL="postgresql://postgres:postgres@localhost:5432/seotools" REDIS_HOS…"
type textarea "x"
type textarea "export * from './components/ui/command' export * from './components/ui/avatar' …"
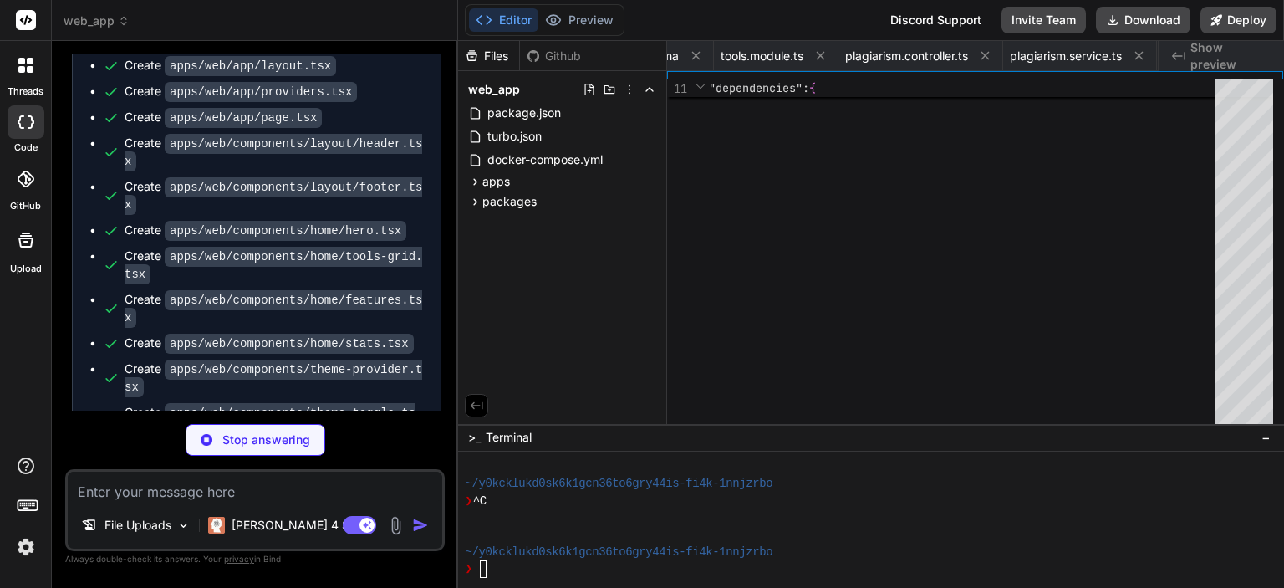
type textarea "x"
type textarea "export { Button, buttonVariants }"
type textarea "x"
type textarea "ref={ref} className={cn("flex items-center p-6 pt-0", className)} {...props} />…"
type textarea "x"
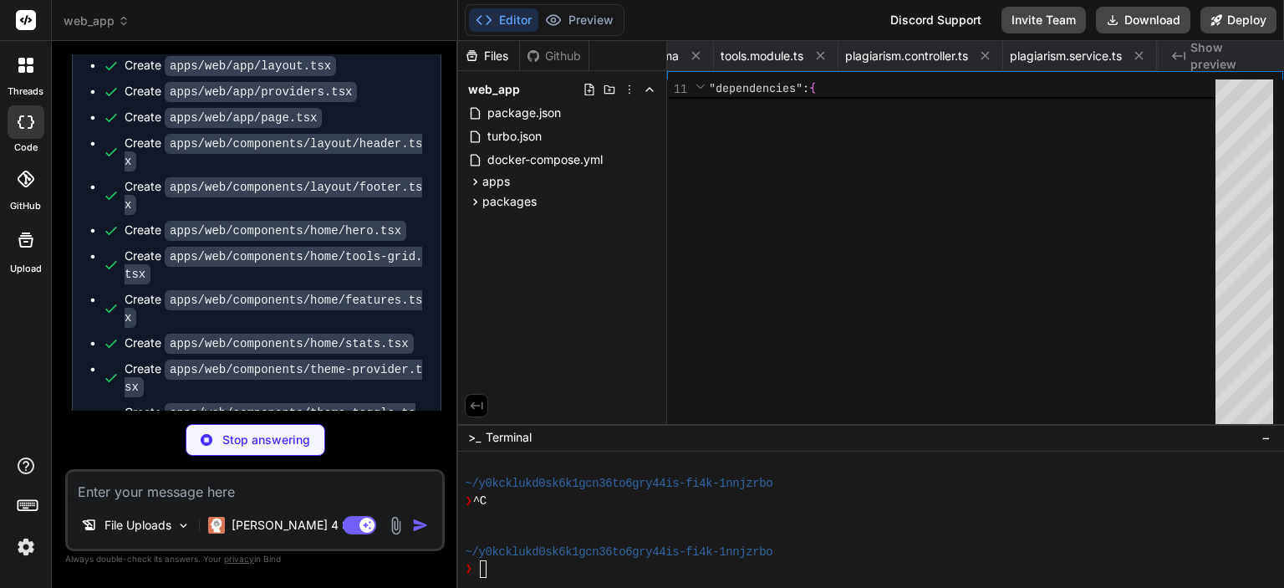
type textarea "x"
type textarea "{...props} /> ) } ) Textarea.displayName = "Textarea" export { Textarea }"
type textarea "x"
type textarea "export { Badge, badgeVariants }"
type textarea "x"
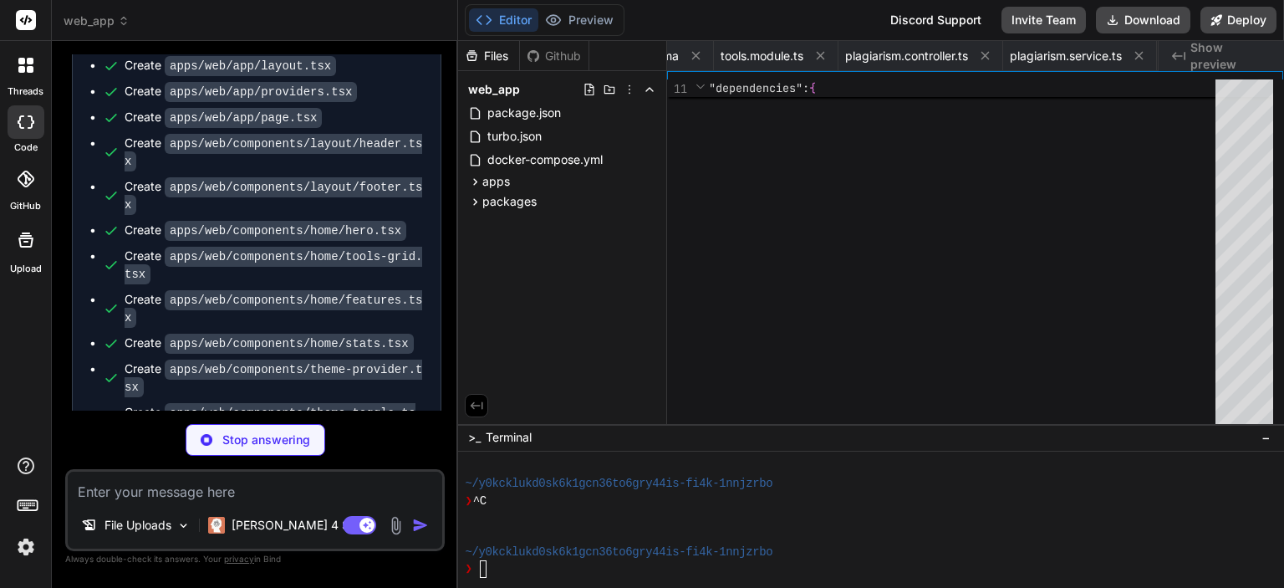
type textarea "</ProgressPrimitive.Root> )) Progress.displayName = ProgressPrimitive.Root.disp…"
type textarea "x"
type textarea "export { Tabs, TabsList, TabsTrigger, TabsContent }"
type textarea "x"
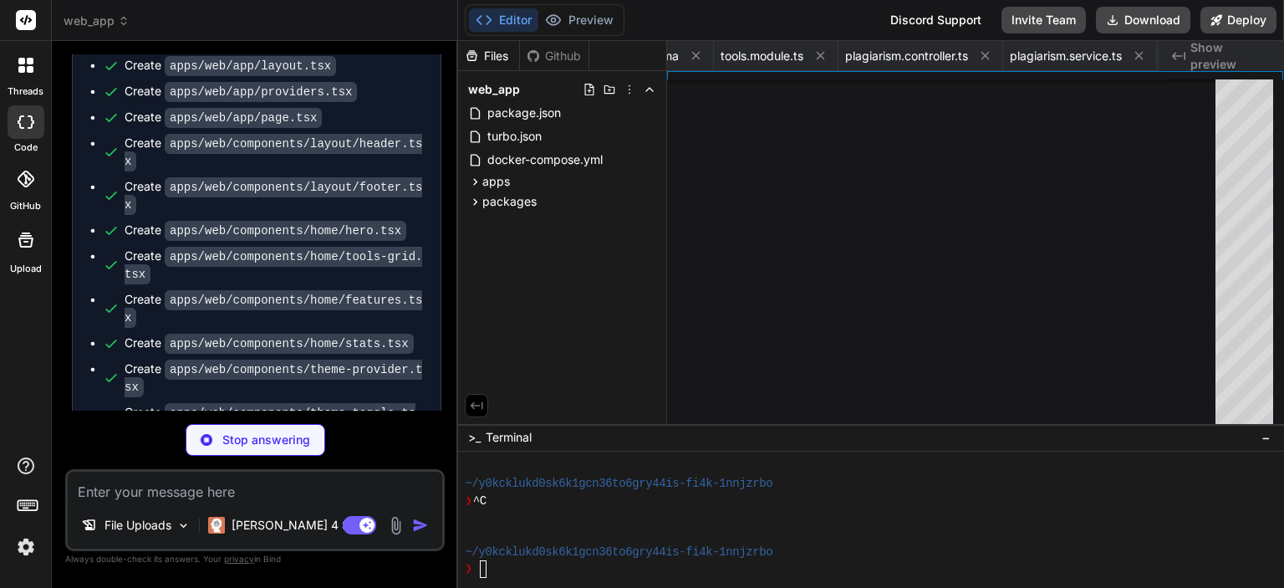
type textarea "}"
type textarea "x"
type textarea "CommandDialog, CommandInput, CommandList, CommandEmpty, CommandGroup, CommandIt…"
type textarea "x"
type textarea "className )} {...props} /> )) AvatarFallback.displayName = AvatarPrimitive.Fall…"
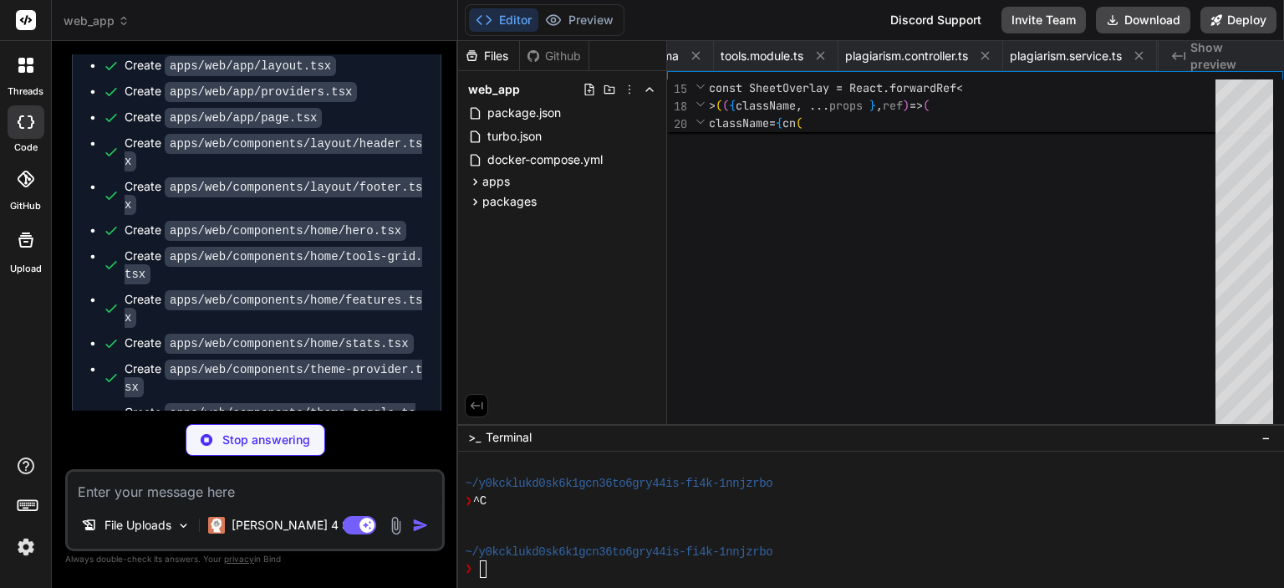
type textarea "x"
type textarea "DialogTitle, DialogDescription, }"
type textarea "x"
type textarea "}, }} {...props} /> ) } export { Toaster }"
type textarea "x"
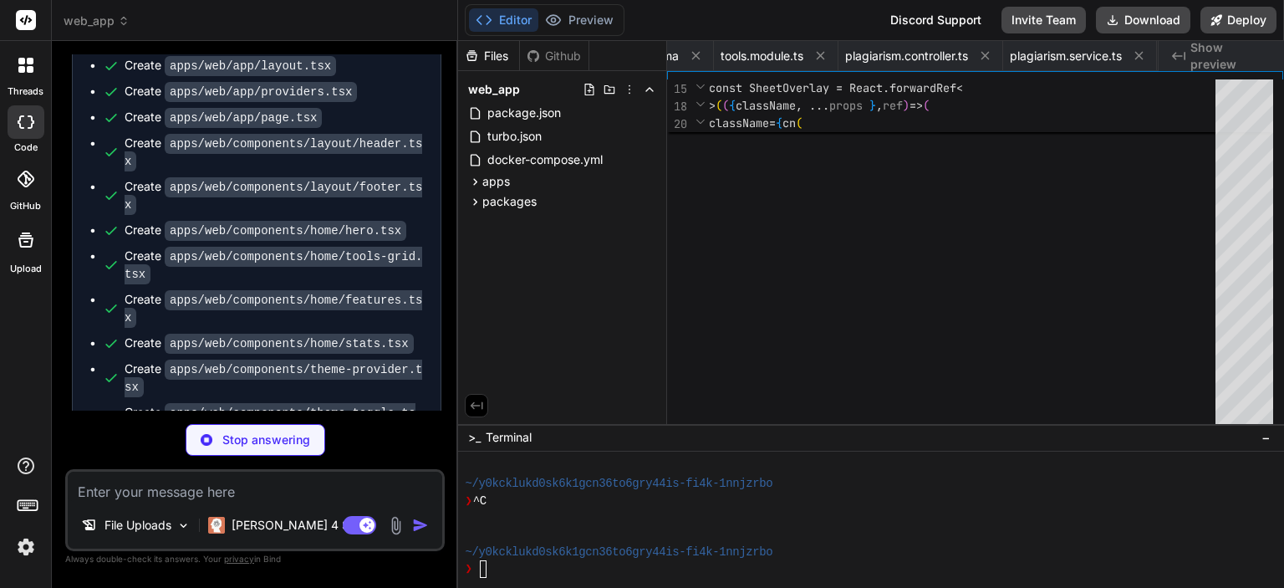
type textarea "import { type ClassValue, clsx } from "clsx" import { twMerge } from "tailwind-…"
type textarea "x"
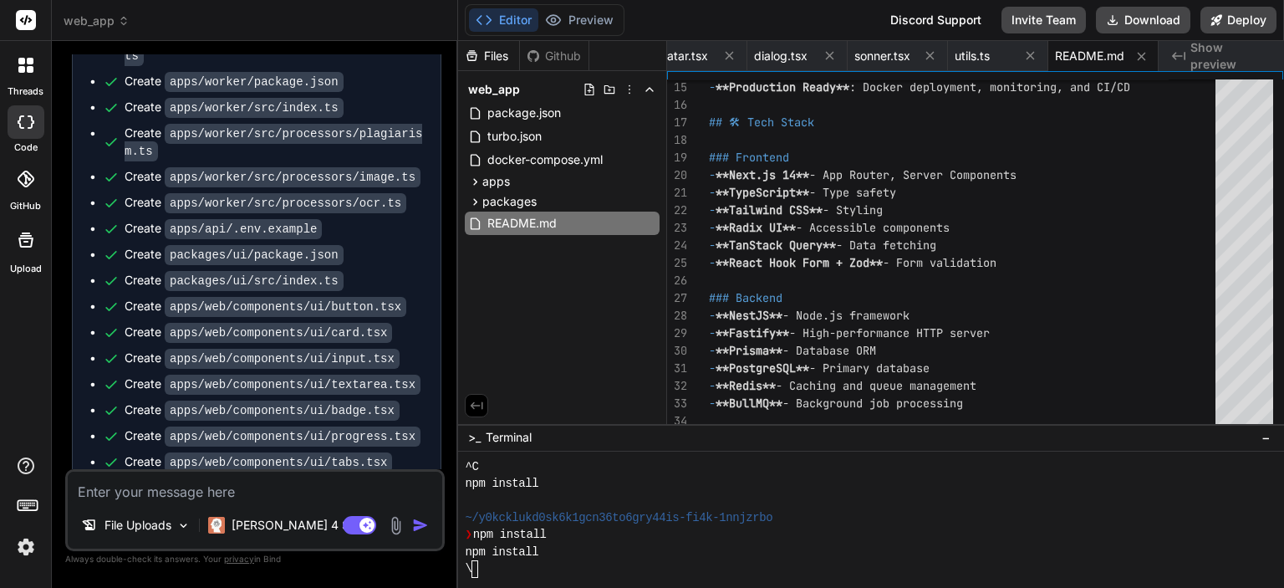
scroll to position [6834, 0]
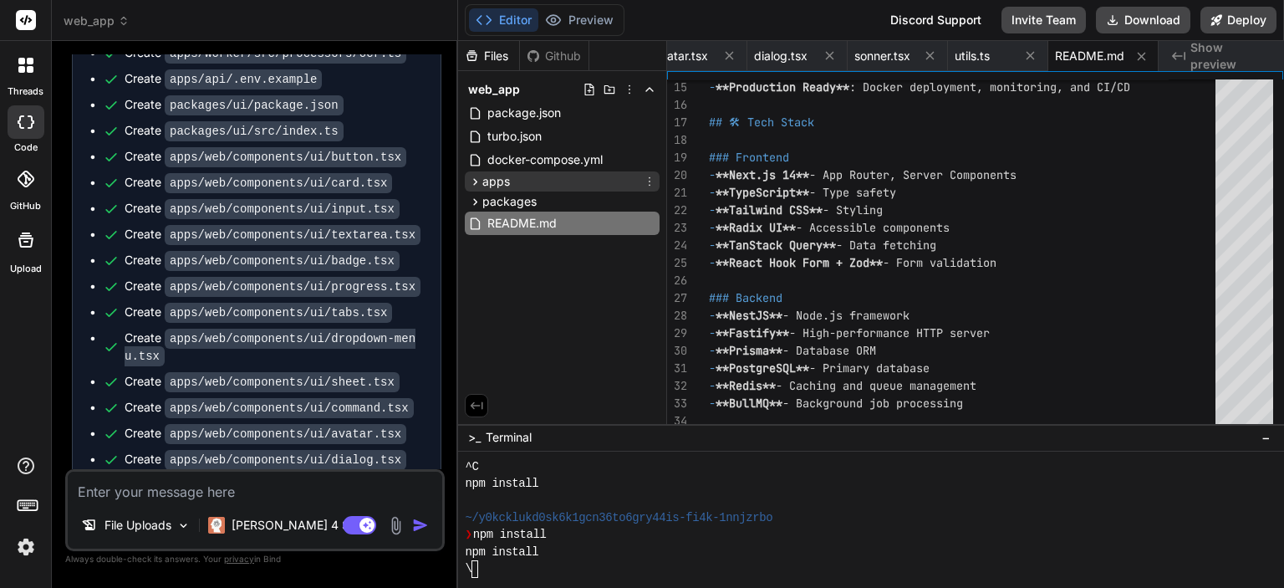
click at [473, 186] on icon at bounding box center [475, 182] width 14 height 14
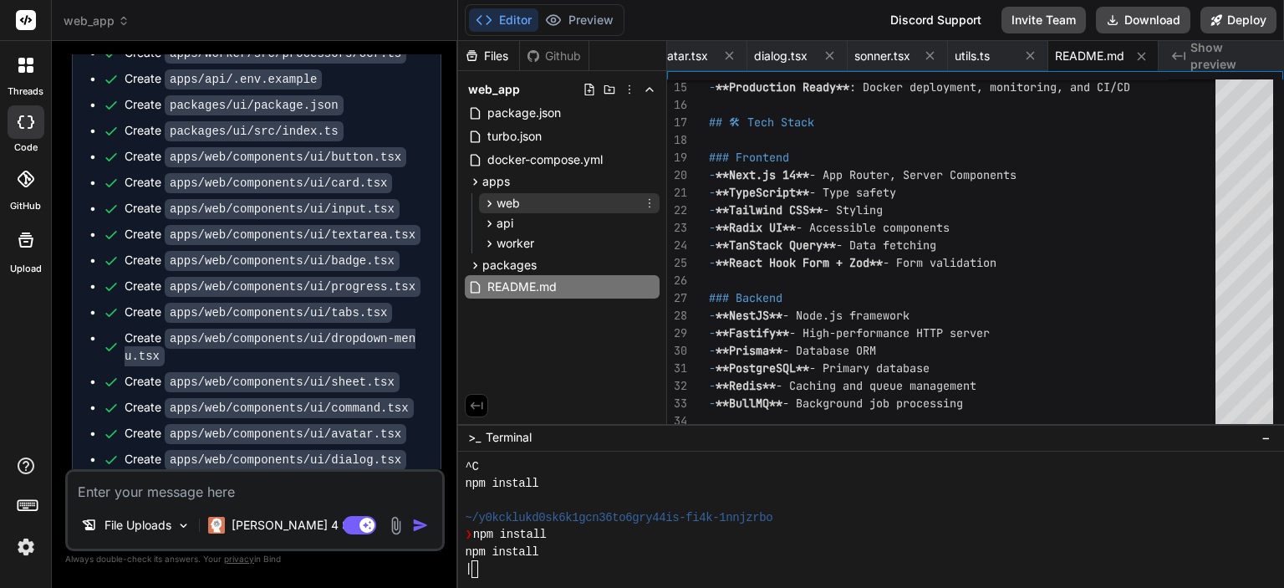
click at [487, 202] on icon at bounding box center [490, 204] width 14 height 14
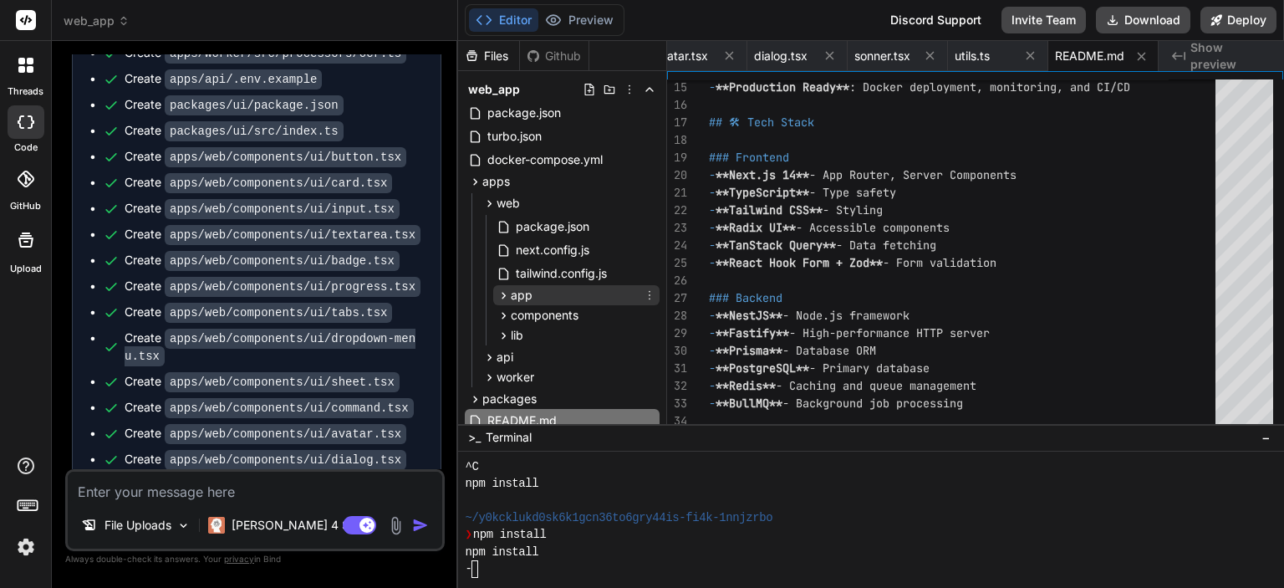
click at [506, 285] on div "app" at bounding box center [576, 295] width 166 height 20
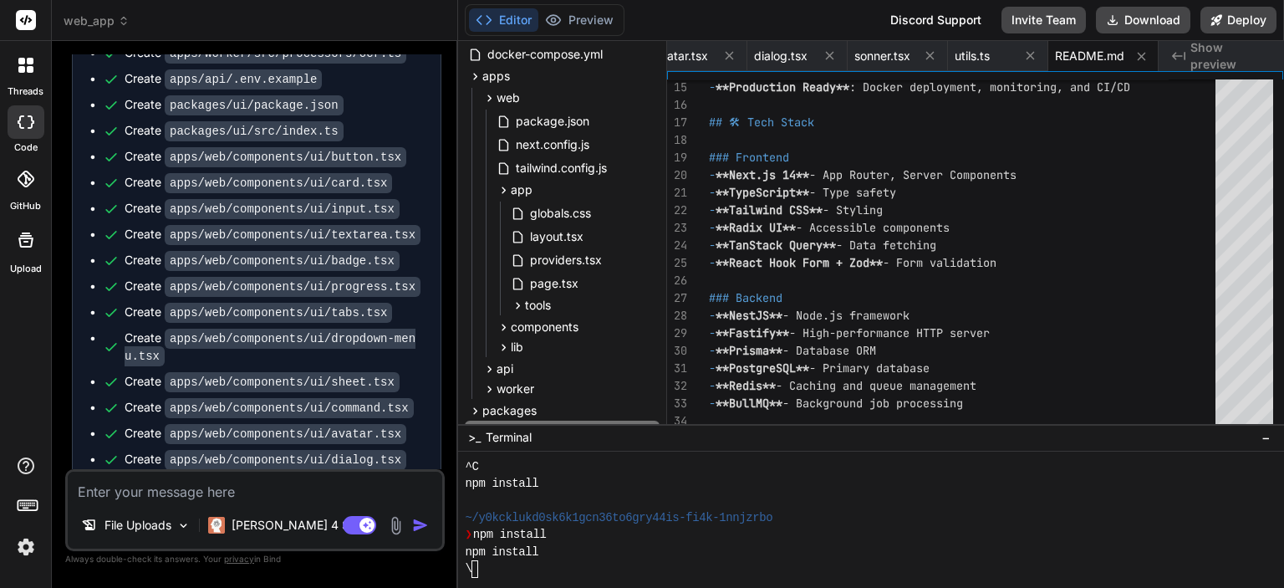
scroll to position [111, 0]
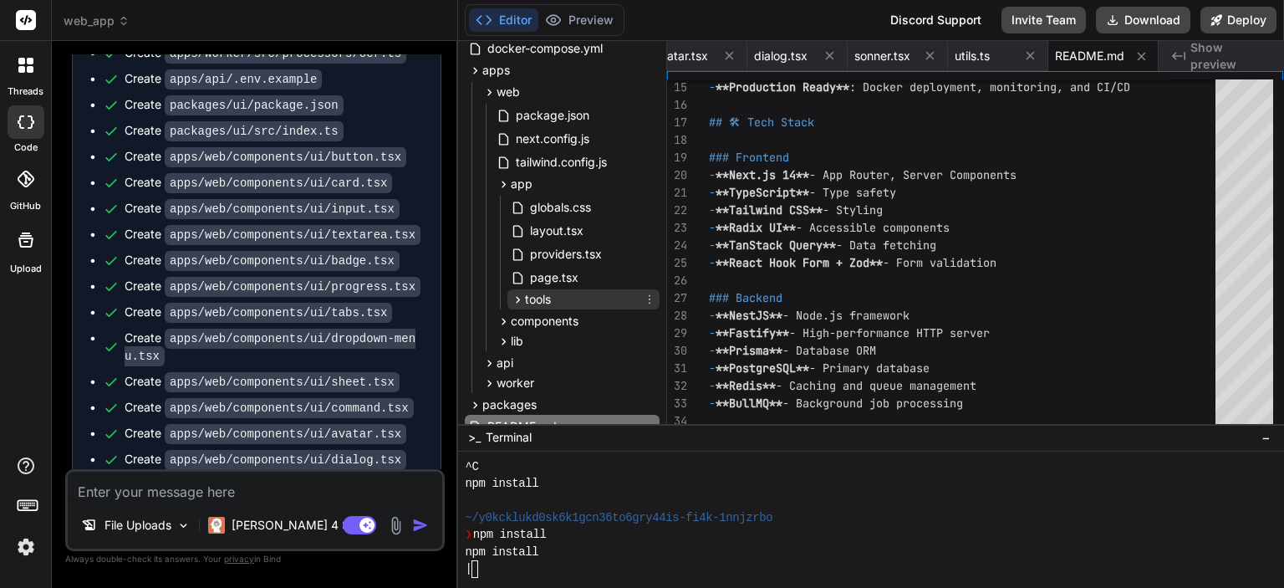
click at [514, 294] on icon at bounding box center [518, 300] width 14 height 14
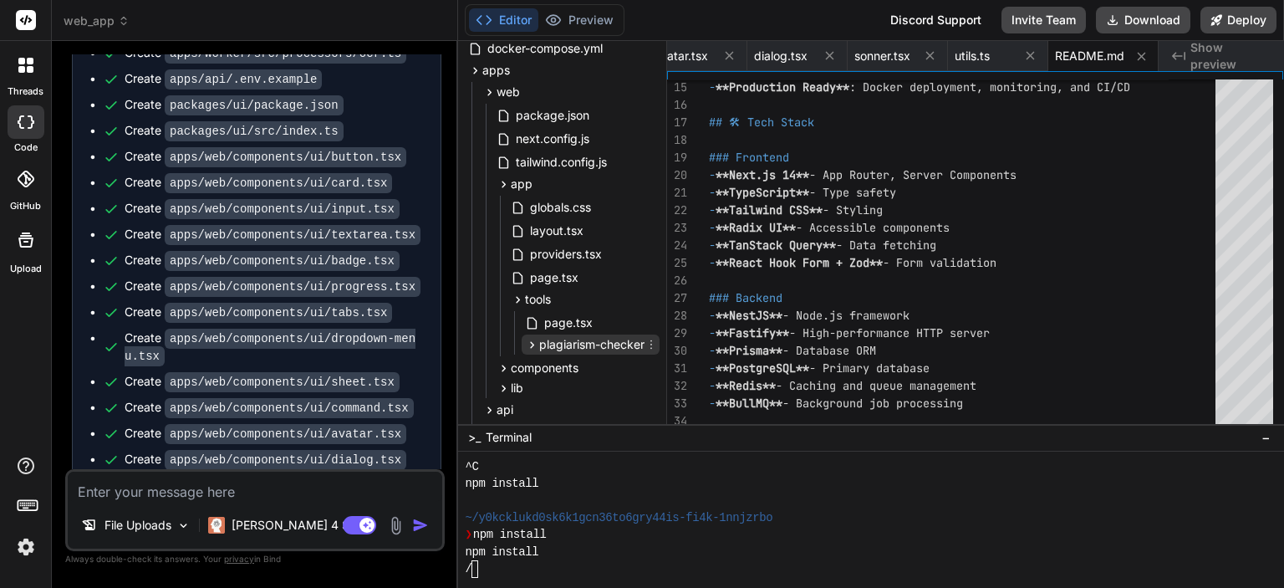
click at [532, 345] on icon at bounding box center [533, 344] width 4 height 7
click at [500, 370] on icon at bounding box center [504, 368] width 14 height 14
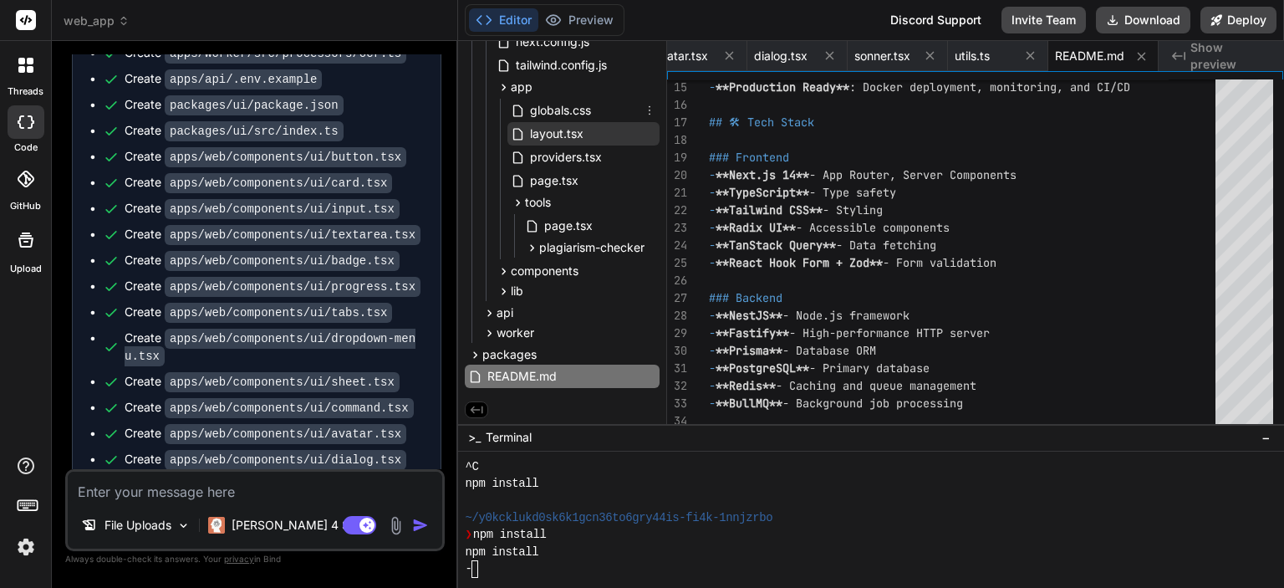
scroll to position [0, 0]
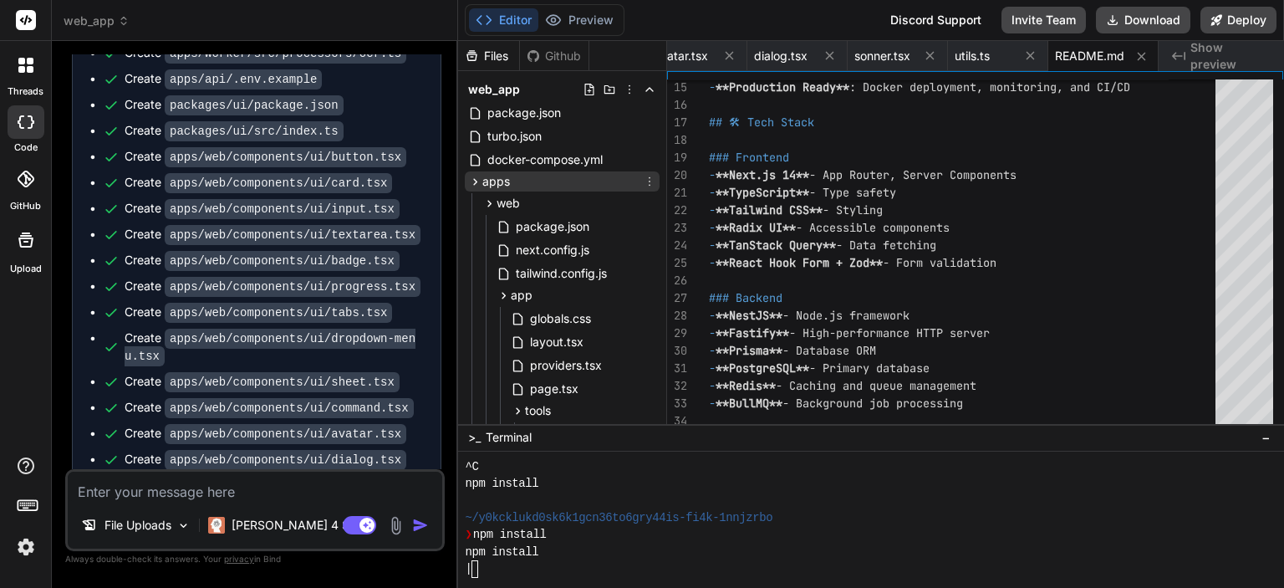
click at [478, 184] on icon at bounding box center [475, 182] width 14 height 14
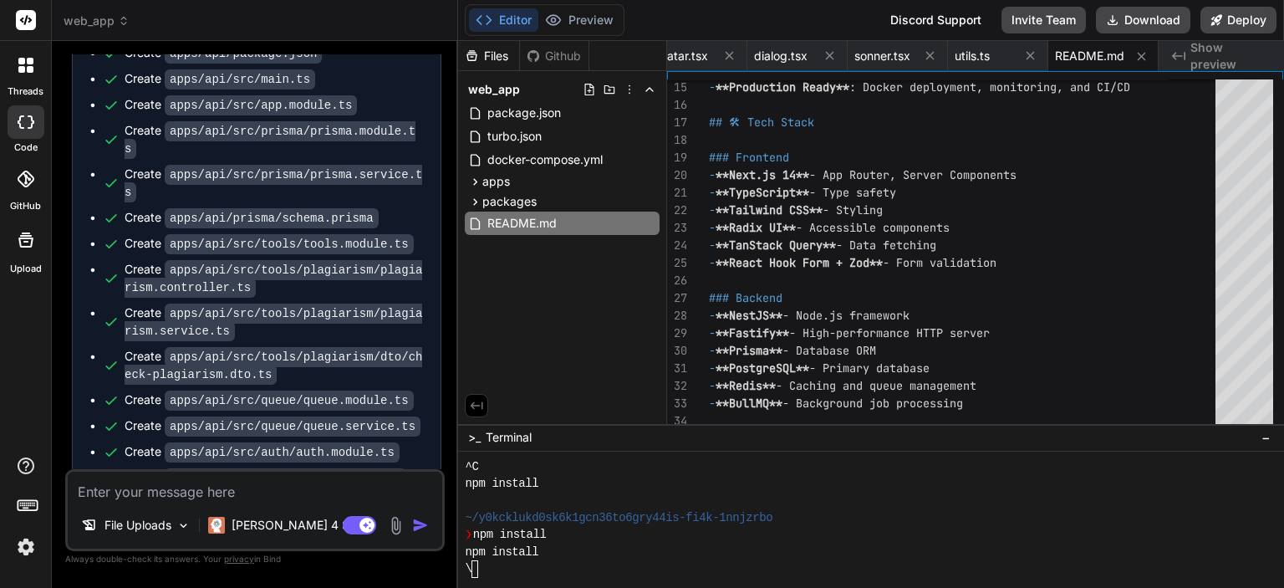
scroll to position [5941, 0]
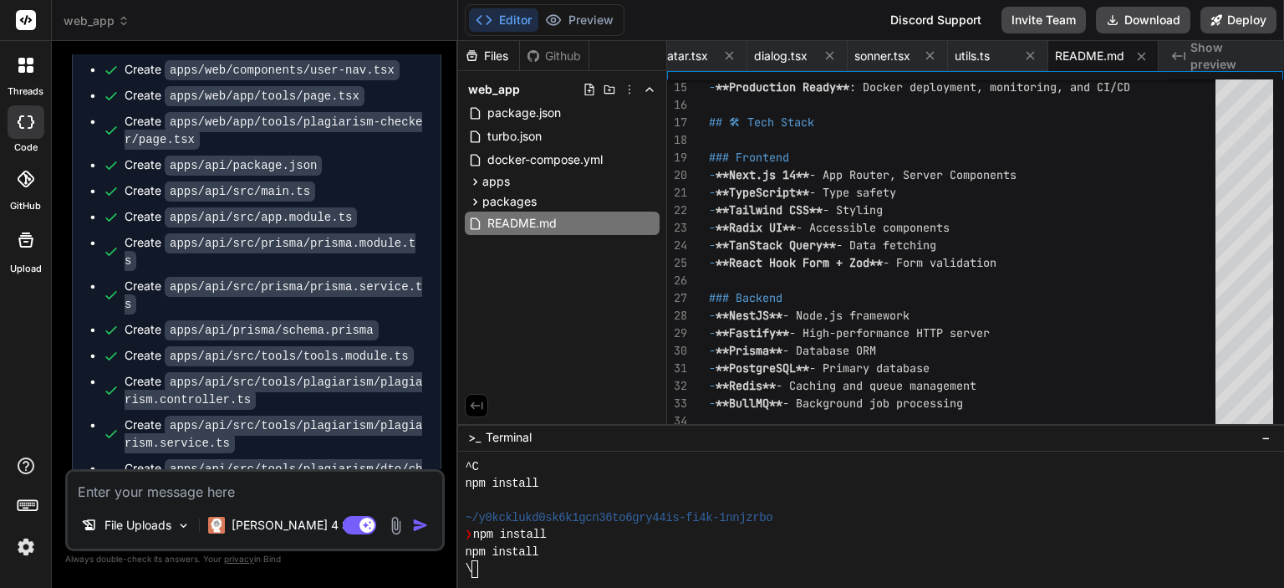
type textarea "x"
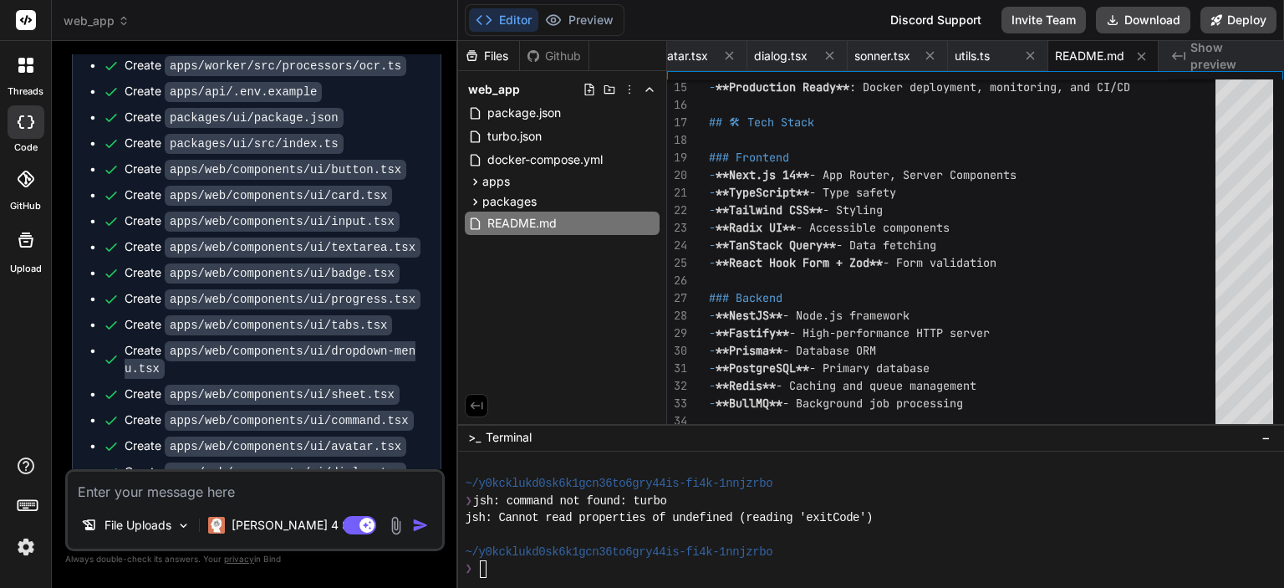
scroll to position [6834, 0]
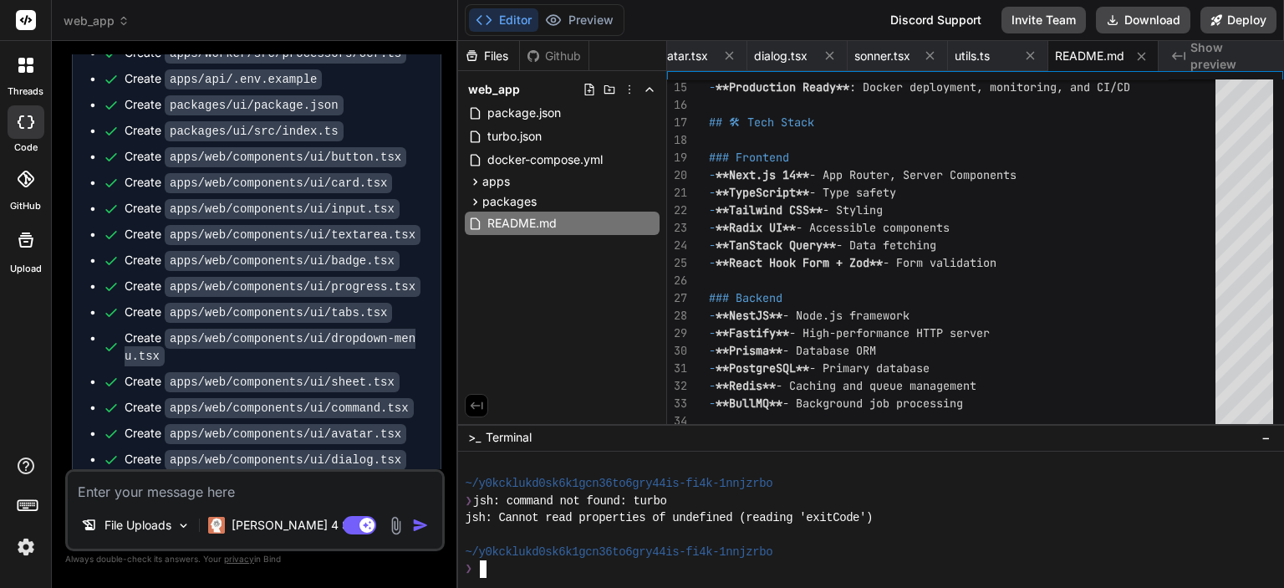
click at [483, 568] on textarea "Terminal input" at bounding box center [481, 568] width 7 height 17
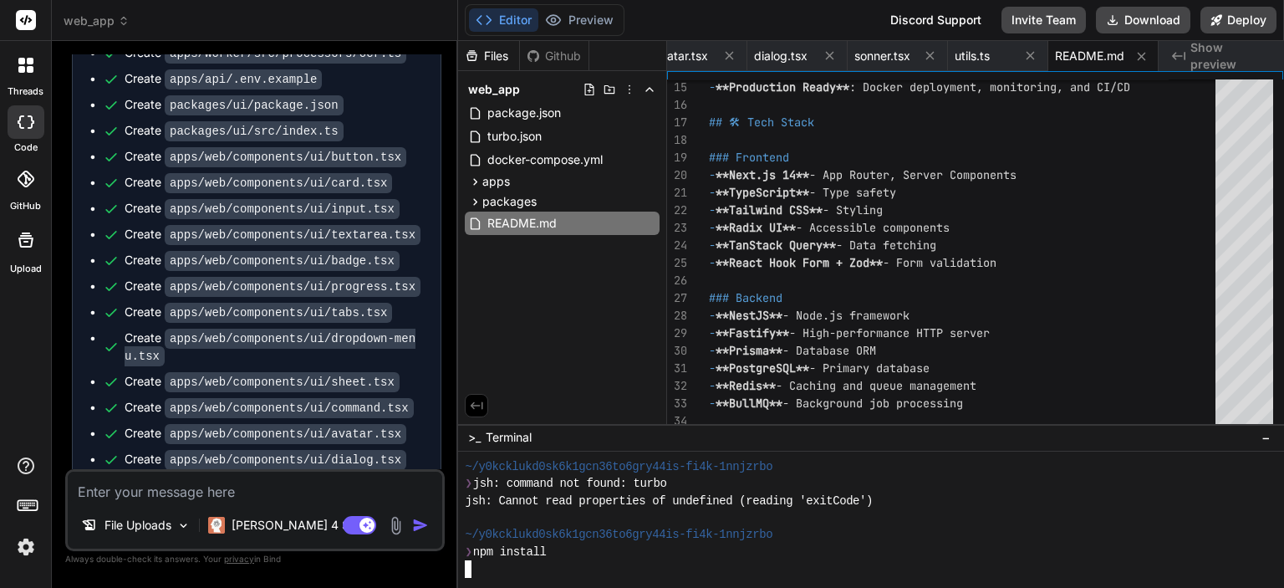
click at [191, 481] on textarea at bounding box center [255, 487] width 375 height 30
type textarea "g"
type textarea "x"
type textarea "p"
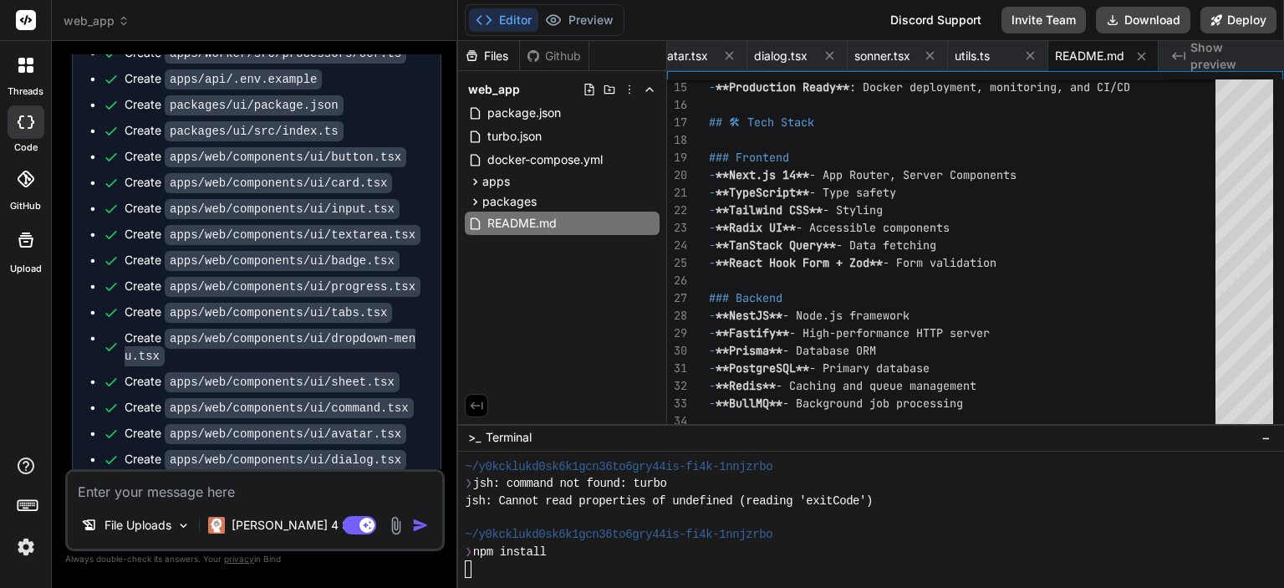
type textarea "x"
type textarea "pl"
type textarea "x"
type textarea "plz"
type textarea "x"
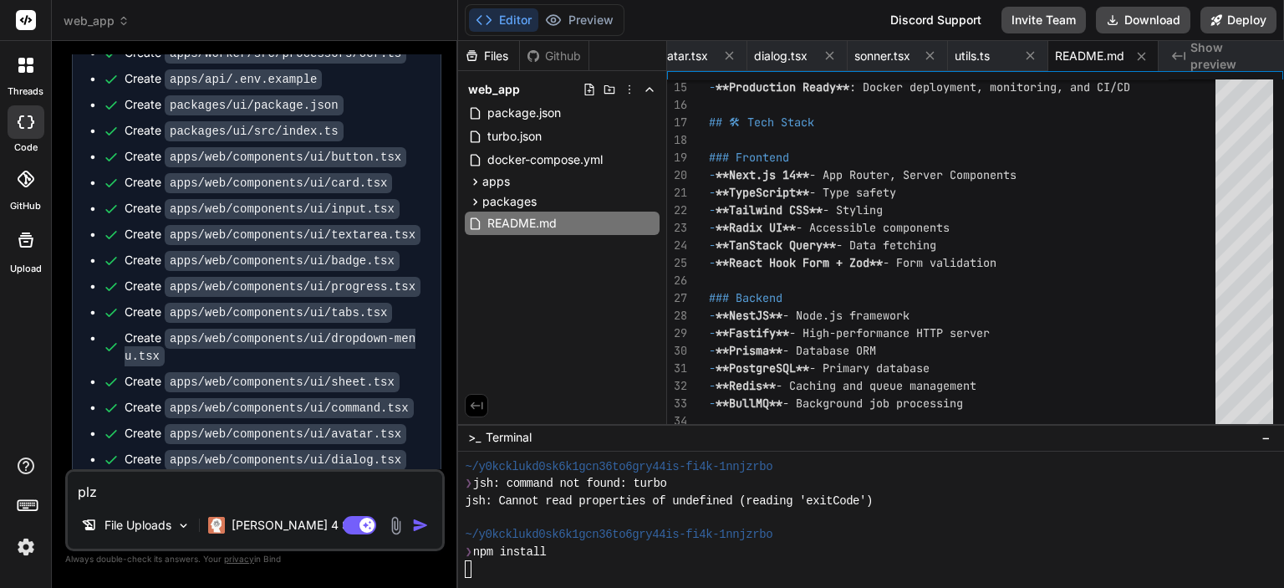
type textarea "plz"
type textarea "x"
type textarea "plz m"
type textarea "x"
type textarea "plz ma"
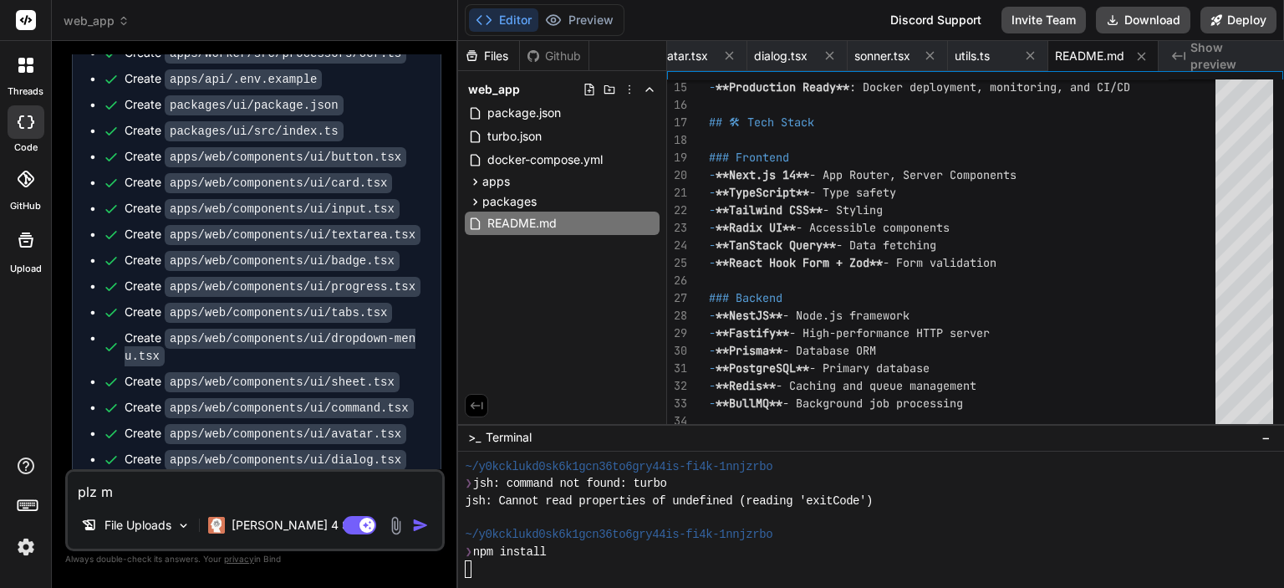
type textarea "x"
type textarea "plz mak"
type textarea "x"
type textarea "plz make"
type textarea "x"
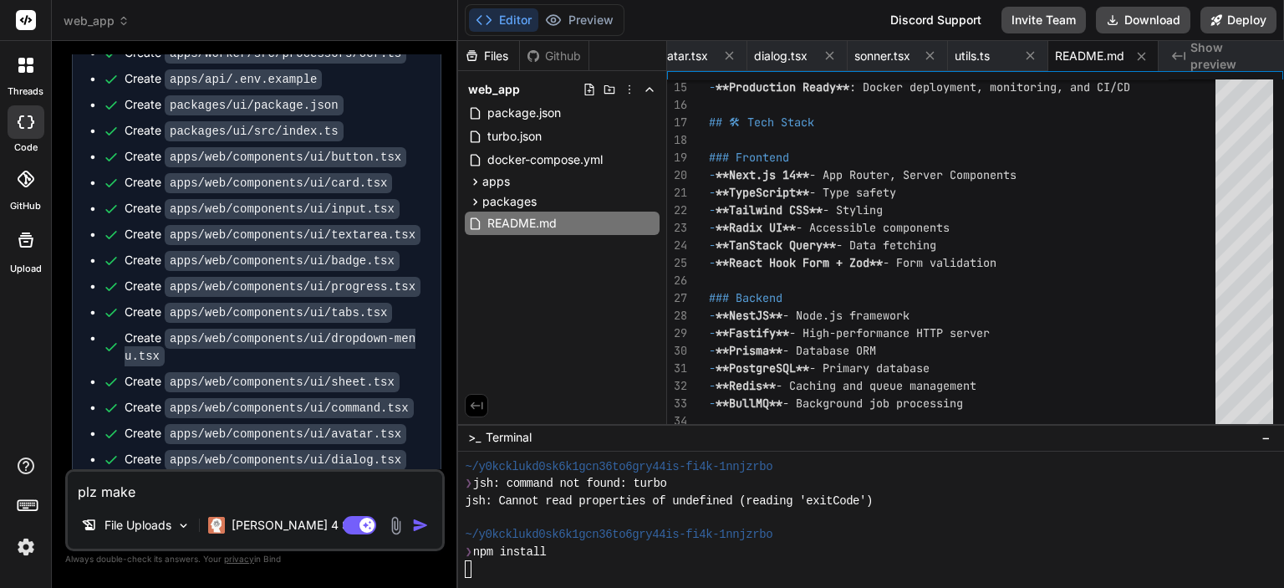
type textarea "plz make"
type textarea "x"
type textarea "plz make i"
type textarea "x"
type textarea "plz make it"
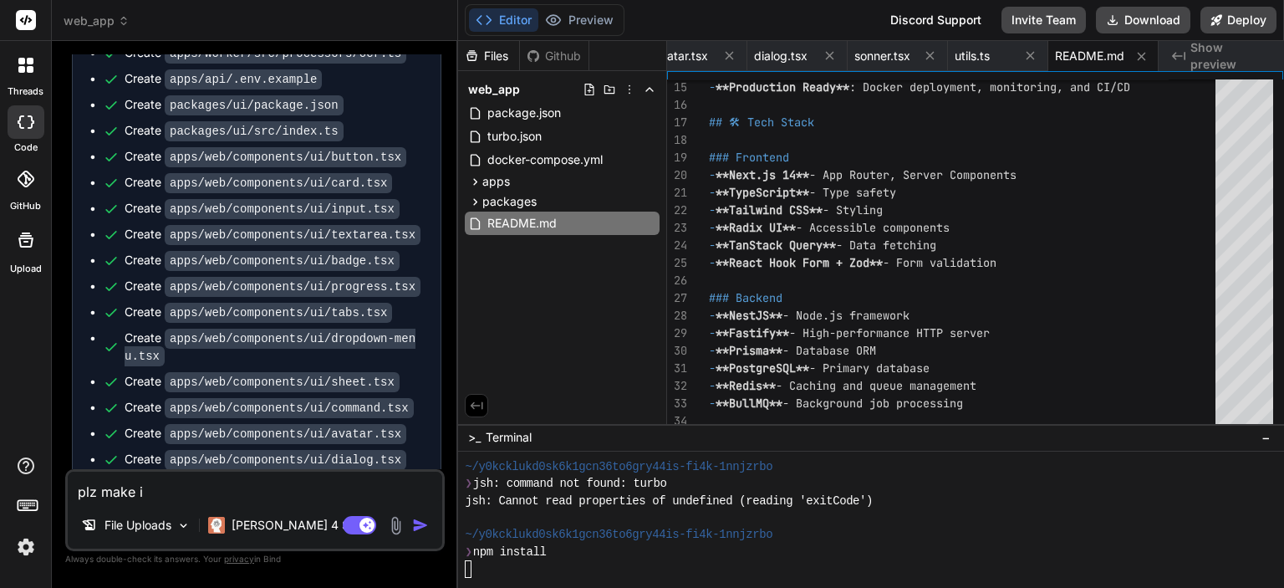
type textarea "x"
type textarea "plz make it"
type textarea "x"
type textarea "plz make it r"
type textarea "x"
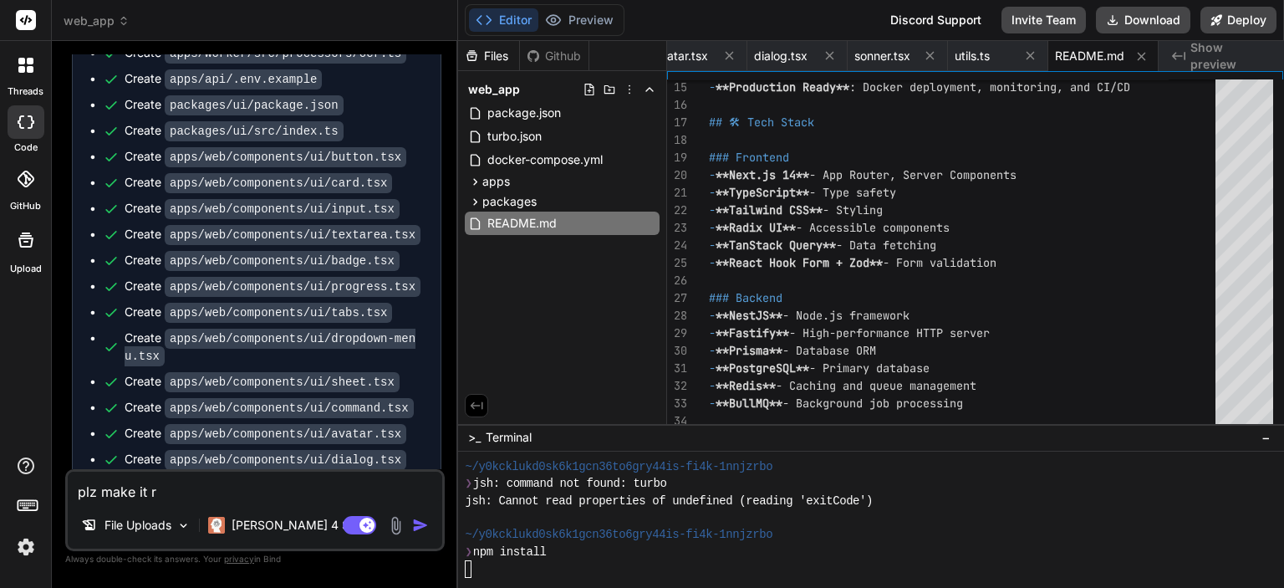
type textarea "plz make it re"
type textarea "x"
type textarea "plz make it rea"
type textarea "x"
type textarea "plz make it read"
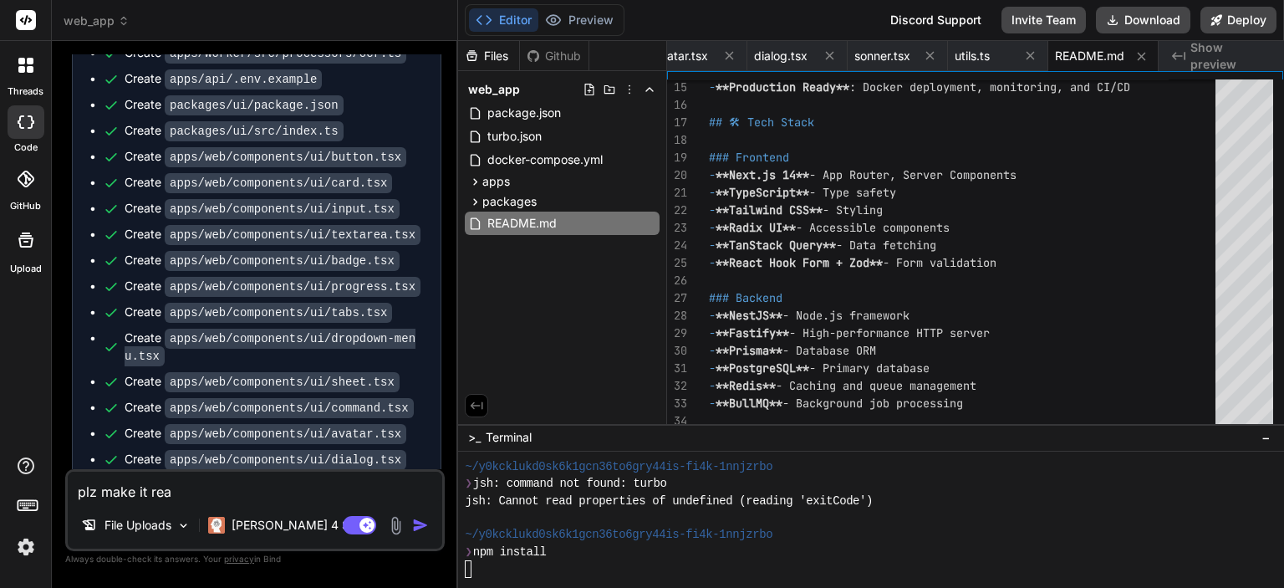
type textarea "x"
type textarea "plz make it ready"
type textarea "x"
type textarea "plz make it ready"
type textarea "x"
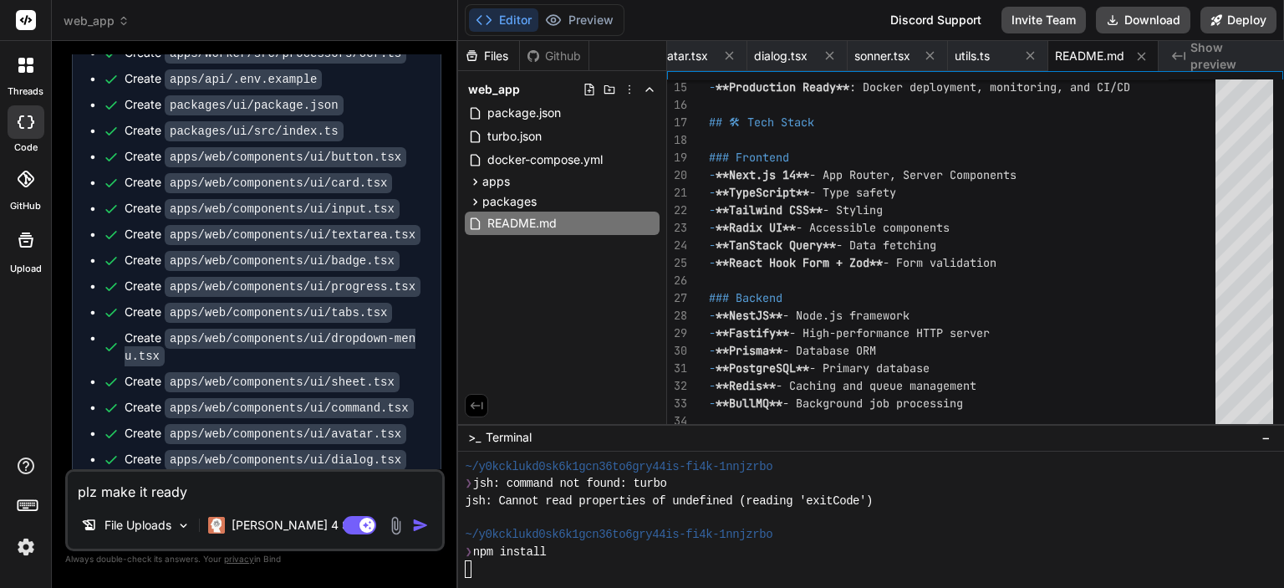
type textarea "plz make it ready f"
type textarea "x"
type textarea "plz make it ready fo"
type textarea "x"
type textarea "plz make it ready for"
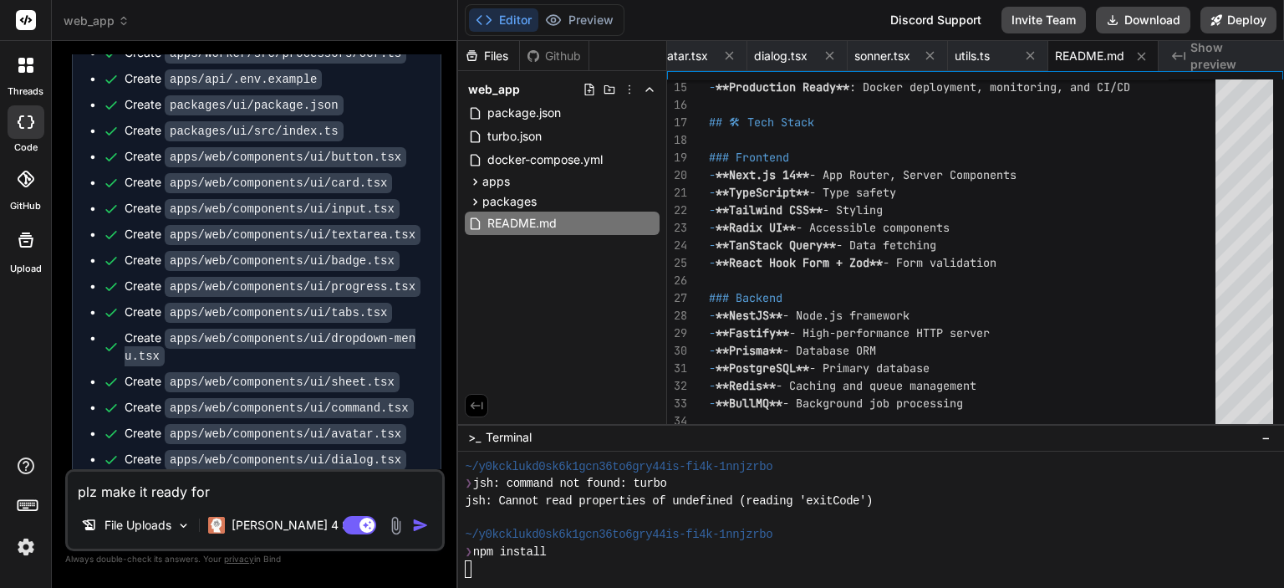
type textarea "x"
type textarea "plz make it ready for"
type textarea "x"
type textarea "plz make it ready for p"
type textarea "x"
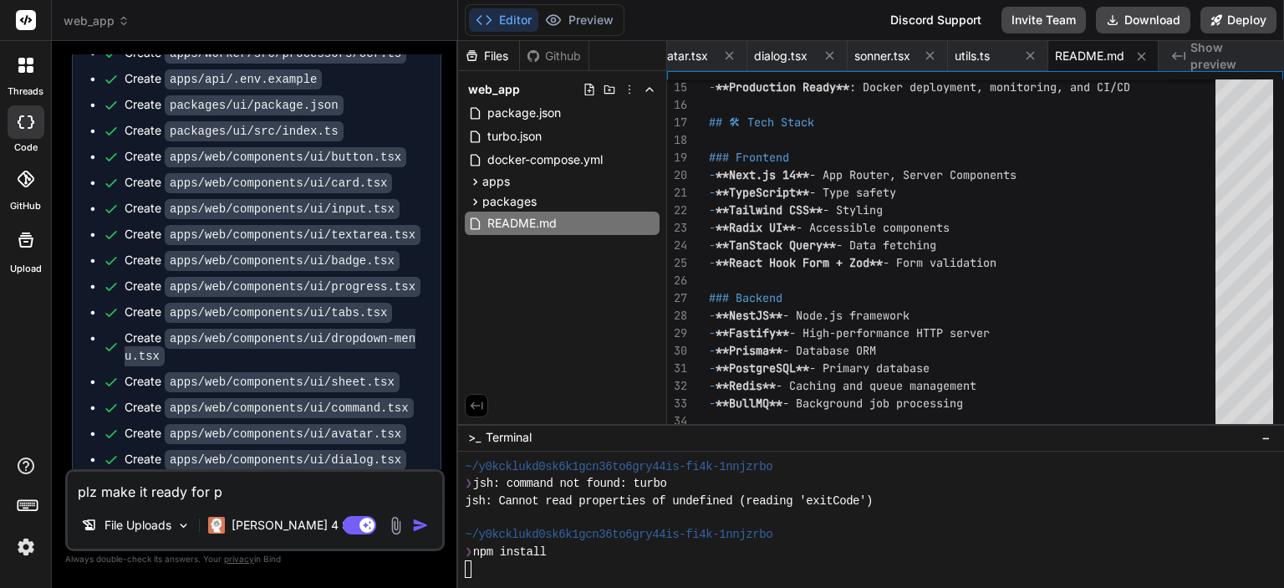
type textarea "plz make it ready for pr"
type textarea "x"
type textarea "plz make it ready for pre"
type textarea "x"
type textarea "plz make it ready for prev"
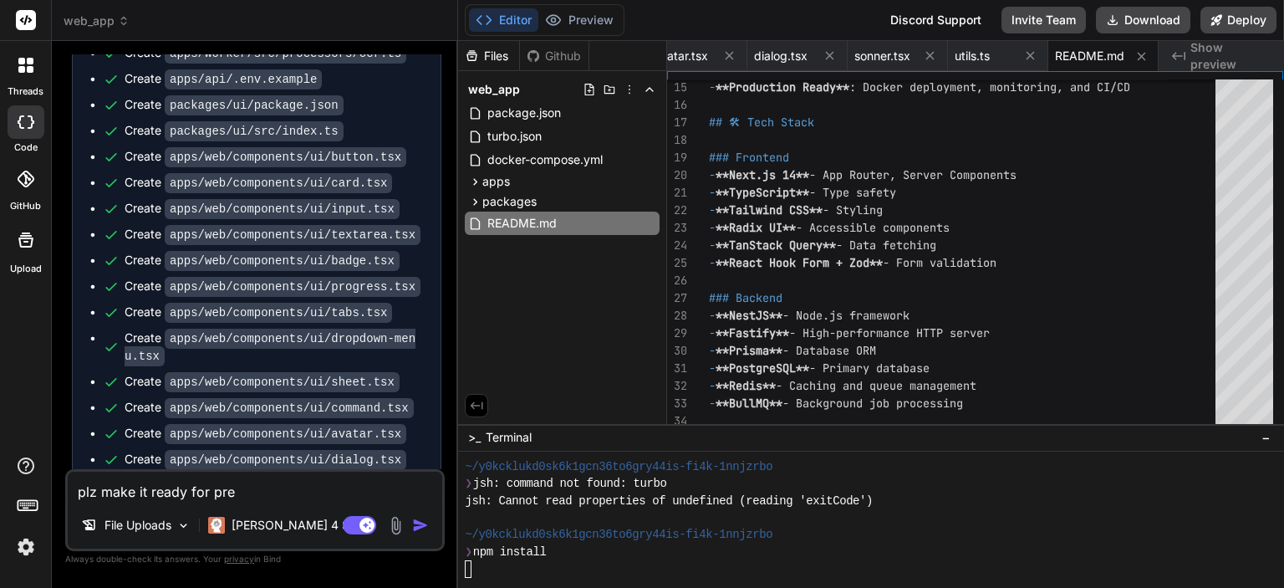
type textarea "x"
type textarea "plz make it ready for previ"
type textarea "x"
type textarea "plz make it ready for previe"
type textarea "x"
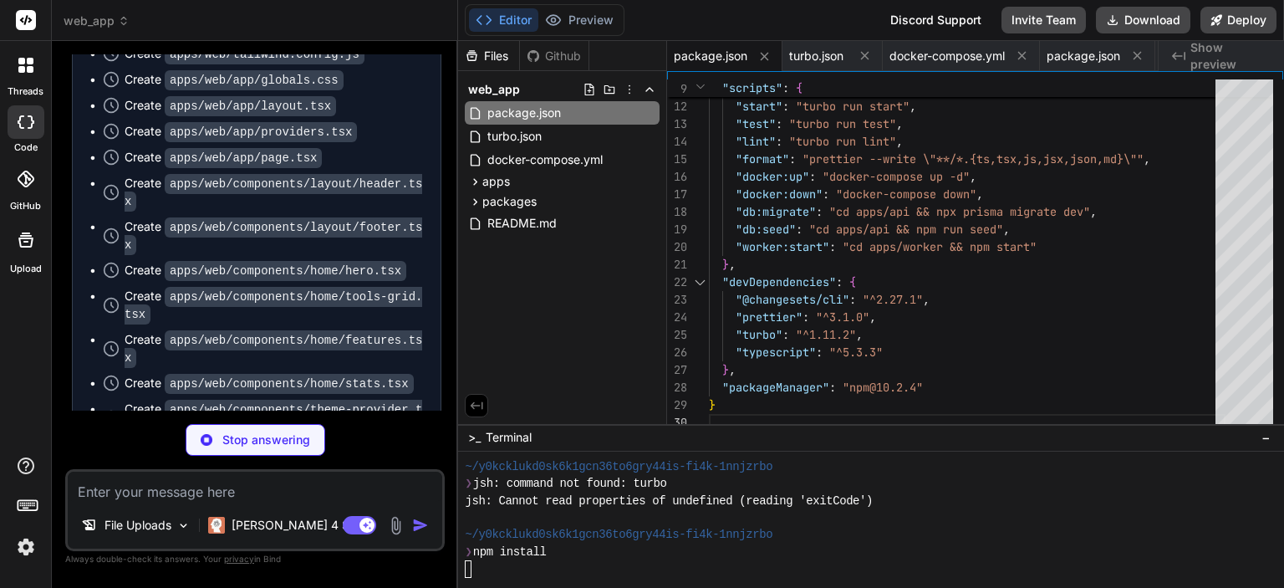
scroll to position [7958, 0]
